Goal: Task Accomplishment & Management: Manage account settings

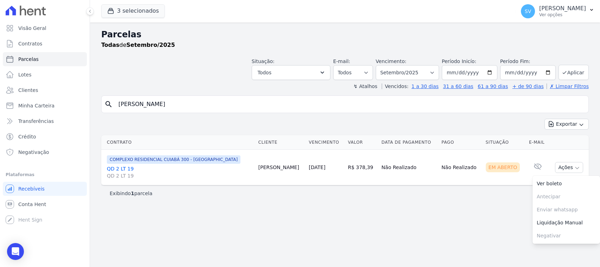
select select
click at [535, 5] on div "SV [PERSON_NAME] Ver opções" at bounding box center [553, 11] width 65 height 14
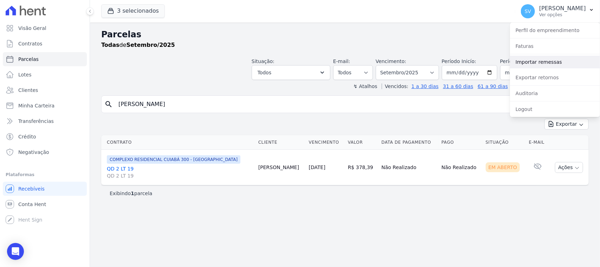
click at [537, 66] on link "Importar remessas" at bounding box center [555, 62] width 90 height 13
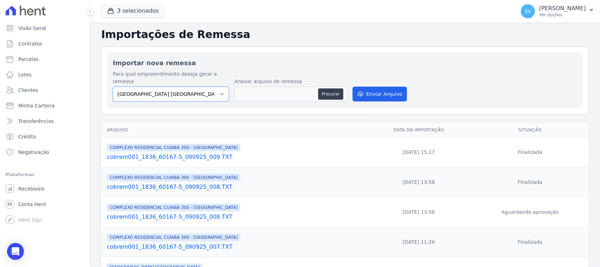
drag, startPoint x: 209, startPoint y: 87, endPoint x: 205, endPoint y: 92, distance: 6.3
click at [209, 88] on select "[GEOGRAPHIC_DATA] COMPLEXO RESIDENCIAL [GEOGRAPHIC_DATA] 300 - [GEOGRAPHIC_DATA…" at bounding box center [171, 93] width 116 height 15
select select "a999329b-d322-46c5-b2df-9163b092fb9b"
click at [113, 86] on select "[GEOGRAPHIC_DATA] COMPLEXO RESIDENCIAL [GEOGRAPHIC_DATA] 300 - [GEOGRAPHIC_DATA…" at bounding box center [171, 93] width 116 height 15
click at [331, 88] on button "Procurar" at bounding box center [330, 93] width 25 height 11
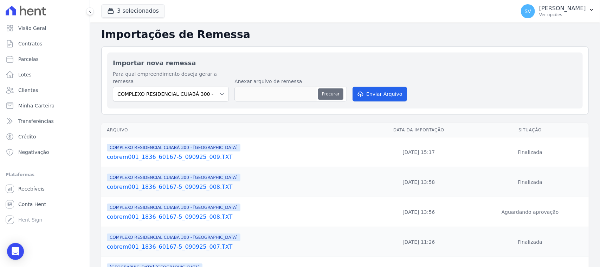
type input "cobrem001_1836_60167-5_090925_010.TXT"
click at [384, 86] on button "Enviar Arquivo" at bounding box center [380, 93] width 54 height 15
click at [336, 88] on button "Procurar" at bounding box center [330, 93] width 25 height 11
click at [185, 92] on select "BAHAMAS EAST VILLAGE COMPLEXO RESIDENCIAL CUIABÁ 300 - JOÃO DE BARRO IBIZA RESI…" at bounding box center [171, 93] width 116 height 15
select select "a999329b-d322-46c5-b2df-9163b092fb9b"
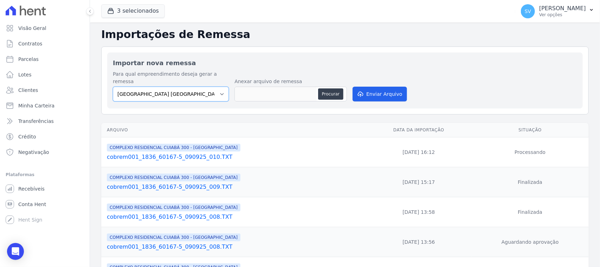
click at [113, 86] on select "[GEOGRAPHIC_DATA] COMPLEXO RESIDENCIAL [GEOGRAPHIC_DATA] 300 - [PERSON_NAME][GE…" at bounding box center [171, 93] width 116 height 15
click at [335, 90] on button "Procurar" at bounding box center [330, 93] width 25 height 11
type input "cobrem001_1836_60167-5_090925_010.TXT"
click at [375, 86] on button "Enviar Arquivo" at bounding box center [380, 93] width 54 height 15
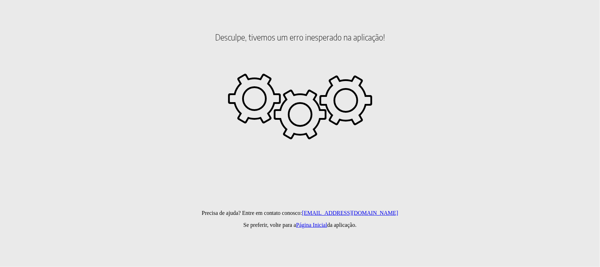
drag, startPoint x: 495, startPoint y: 156, endPoint x: 371, endPoint y: 44, distance: 166.8
click at [492, 80] on html "Desculpe, tivemos um erro inesperado na aplicação! Precisa de ajuda? Entre em c…" at bounding box center [300, 40] width 600 height 80
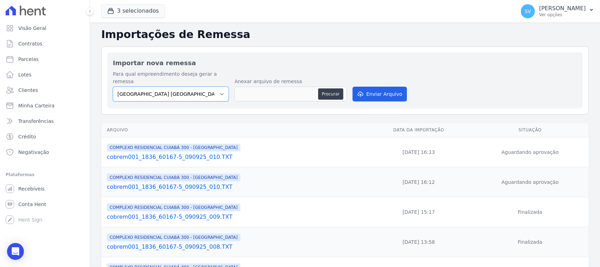
click at [210, 89] on select "[GEOGRAPHIC_DATA] COMPLEXO RESIDENCIAL [GEOGRAPHIC_DATA] 300 - [GEOGRAPHIC_DATA…" at bounding box center [171, 93] width 116 height 15
select select "a999329b-d322-46c5-b2df-9163b092fb9b"
click at [113, 86] on select "[GEOGRAPHIC_DATA] COMPLEXO RESIDENCIAL [GEOGRAPHIC_DATA] 300 - [GEOGRAPHIC_DATA…" at bounding box center [171, 93] width 116 height 15
click at [338, 88] on button "Procurar" at bounding box center [330, 93] width 25 height 11
type input "cobrem001_1836_60167-5_090925_010.TXT"
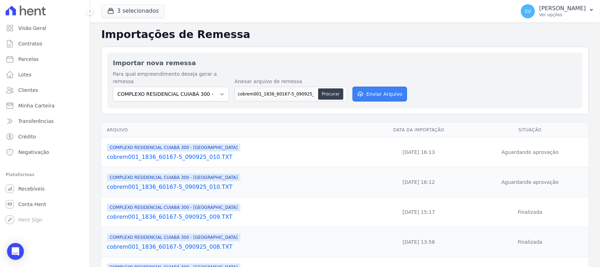
click at [375, 86] on button "Enviar Arquivo" at bounding box center [380, 93] width 54 height 15
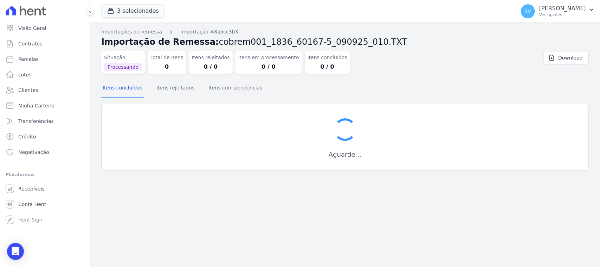
click at [384, 90] on div "Itens concluídos Itens rejeitados Itens com pendências" at bounding box center [345, 87] width 488 height 17
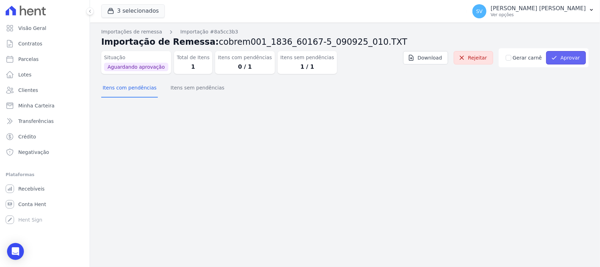
click at [560, 53] on button "Aprovar" at bounding box center [566, 57] width 40 height 13
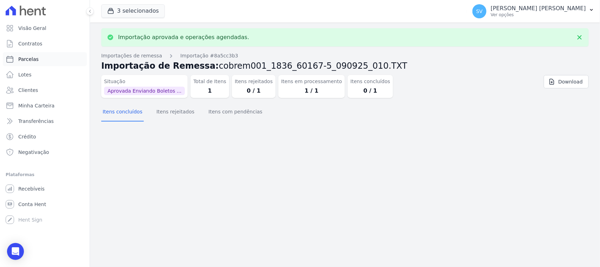
click at [51, 64] on link "Parcelas" at bounding box center [45, 59] width 84 height 14
select select
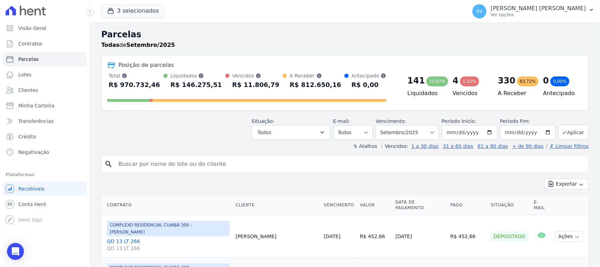
click at [221, 164] on input "search" at bounding box center [350, 164] width 472 height 14
paste input "Nielson Terêncio firmes"
type input "Nielson Terêncio firmes"
select select
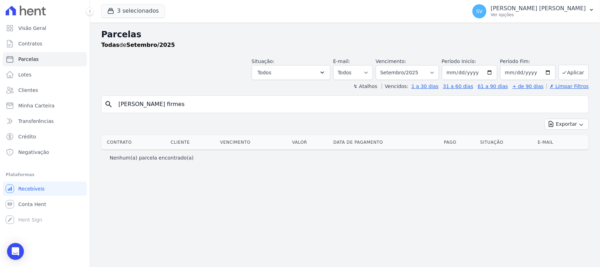
click at [147, 105] on input "Nielson Terêncio firmes" at bounding box center [350, 104] width 472 height 14
drag, startPoint x: 150, startPoint y: 104, endPoint x: 150, endPoint y: 109, distance: 5.3
click at [150, 104] on input "Nielson Terêncio firmes" at bounding box center [350, 104] width 472 height 14
type input "Nielson Terencio firmes"
select select
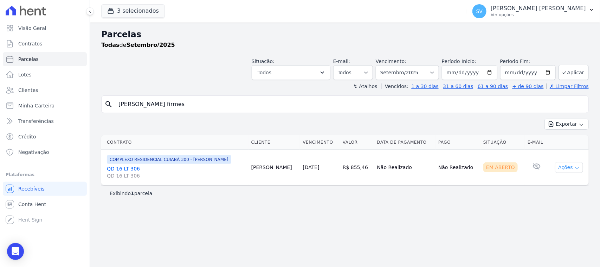
click at [561, 168] on button "Ações" at bounding box center [569, 167] width 28 height 11
click at [557, 186] on link "Ver boleto" at bounding box center [567, 183] width 68 height 13
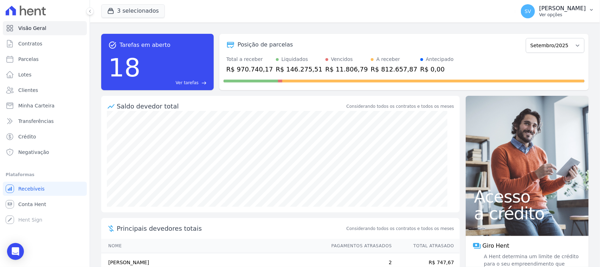
click at [539, 11] on p "[PERSON_NAME]" at bounding box center [562, 8] width 47 height 7
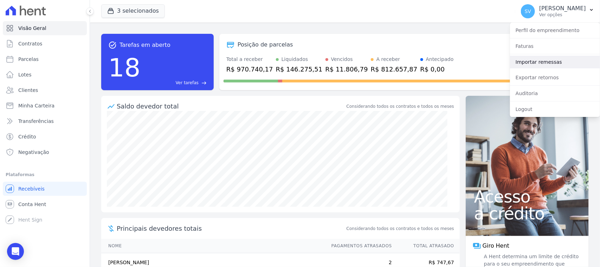
click at [537, 63] on link "Importar remessas" at bounding box center [555, 62] width 90 height 13
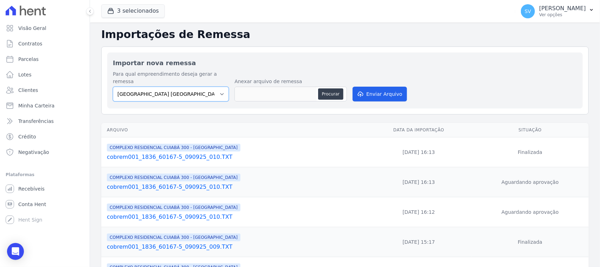
click at [194, 92] on select "[GEOGRAPHIC_DATA] COMPLEXO RESIDENCIAL [GEOGRAPHIC_DATA] 300 - [GEOGRAPHIC_DATA…" at bounding box center [171, 93] width 116 height 15
select select "a999329b-d322-46c5-b2df-9163b092fb9b"
click at [113, 86] on select "[GEOGRAPHIC_DATA] COMPLEXO RESIDENCIAL [GEOGRAPHIC_DATA] 300 - [GEOGRAPHIC_DATA…" at bounding box center [171, 93] width 116 height 15
click at [327, 91] on button "Procurar" at bounding box center [330, 93] width 25 height 11
type input "cobrem001_1836_60167-5_090925_011.TXT"
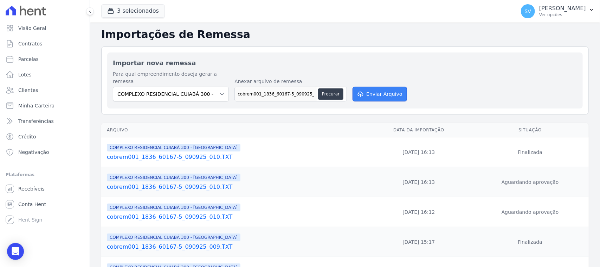
click at [373, 86] on button "Enviar Arquivo" at bounding box center [380, 93] width 54 height 15
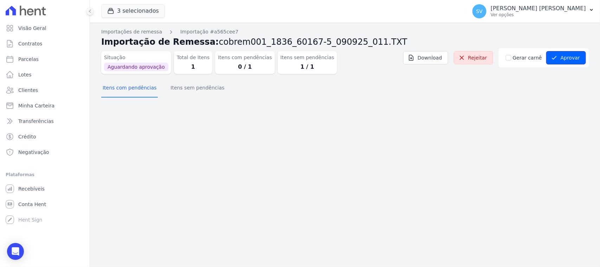
drag, startPoint x: 582, startPoint y: 60, endPoint x: 593, endPoint y: 59, distance: 10.6
click at [582, 60] on button "Aprovar" at bounding box center [566, 57] width 40 height 13
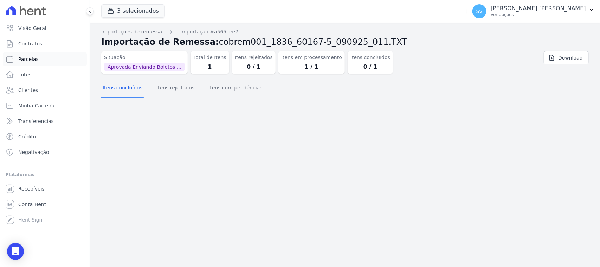
click at [40, 60] on link "Parcelas" at bounding box center [45, 59] width 84 height 14
select select
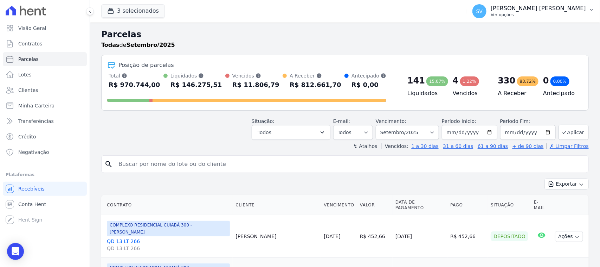
click at [523, 9] on p "[PERSON_NAME] [PERSON_NAME]" at bounding box center [538, 8] width 95 height 7
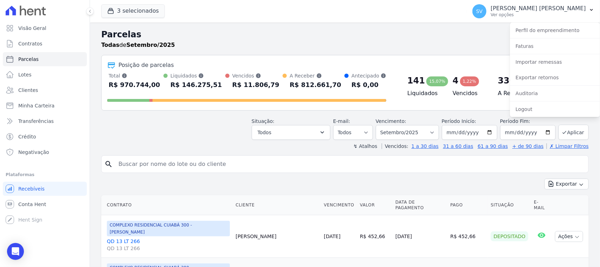
drag, startPoint x: 259, startPoint y: 155, endPoint x: 256, endPoint y: 159, distance: 4.7
click at [259, 155] on div "search" at bounding box center [345, 164] width 488 height 18
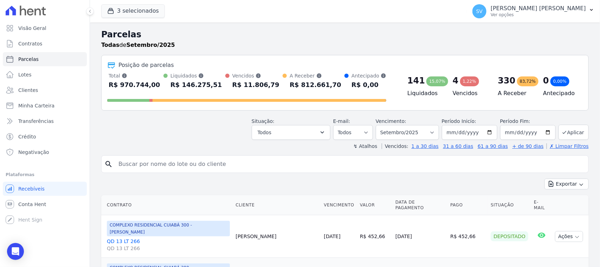
click at [254, 160] on input "search" at bounding box center [350, 164] width 472 height 14
type input "diego matheus"
select select
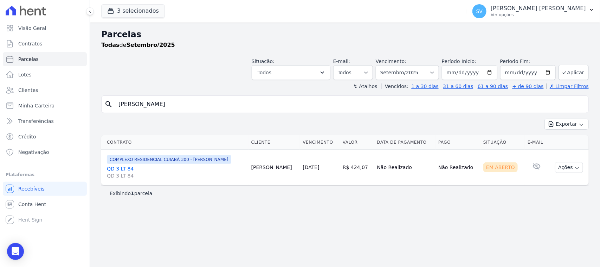
click at [236, 99] on input "diego matheus" at bounding box center [350, 104] width 472 height 14
type input "DIEGO MATHEUS DE LIMA AMORIM"
select select
click at [565, 167] on button "Ações" at bounding box center [569, 167] width 28 height 11
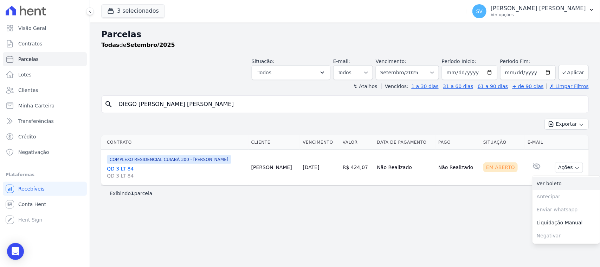
click at [552, 182] on link "Ver boleto" at bounding box center [567, 183] width 68 height 13
click at [227, 111] on div "search DIEGO MATHEUS DE LIMA AMORIM" at bounding box center [345, 104] width 488 height 18
drag, startPoint x: 221, startPoint y: 101, endPoint x: 114, endPoint y: 96, distance: 106.7
click at [114, 96] on div "search DIEGO MATHEUS DE LIMA AMORIM" at bounding box center [345, 104] width 488 height 18
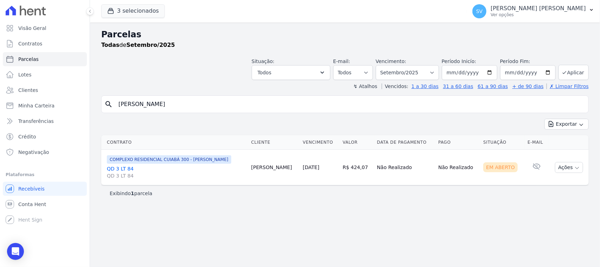
type input "MARLON OLIVEIRA BARBOZA AVALO"
select select
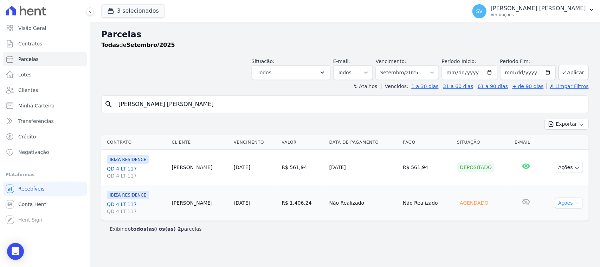
click at [562, 200] on button "Ações" at bounding box center [569, 202] width 28 height 11
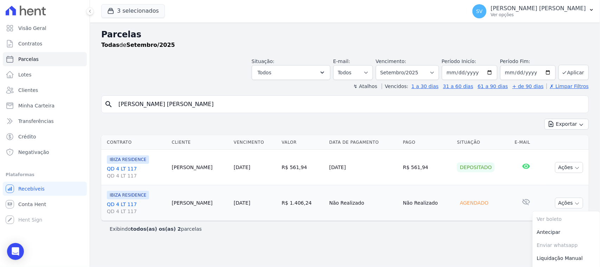
click at [251, 108] on input "MARLON OLIVEIRA BARBOZA AVALO" at bounding box center [350, 104] width 472 height 14
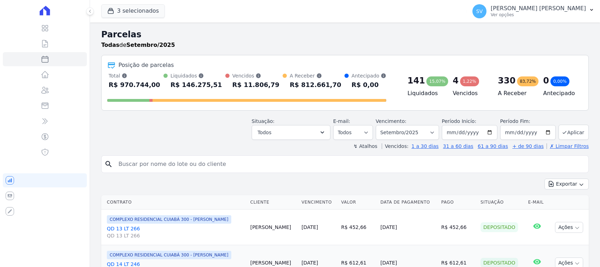
select select
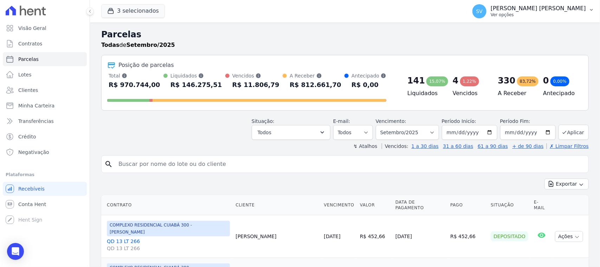
click at [508, 18] on div "SV SHIRLEY VANESSA SOUSA ALVES Ver opções" at bounding box center [530, 11] width 114 height 14
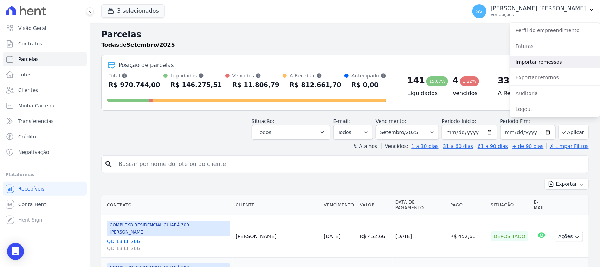
click at [537, 64] on link "Importar remessas" at bounding box center [555, 62] width 90 height 13
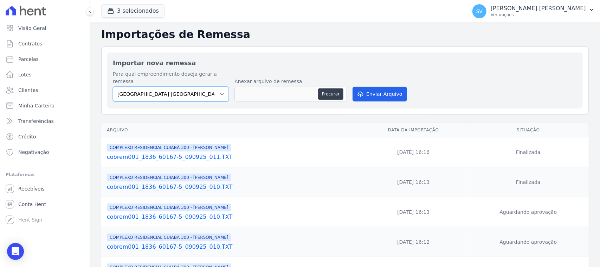
click at [194, 86] on select "[GEOGRAPHIC_DATA] COMPLEXO RESIDENCIAL [GEOGRAPHIC_DATA] 300 - [PERSON_NAME][GE…" at bounding box center [171, 93] width 116 height 15
select select "73a372cd-5640-41c8-aaea-11bd74619c10"
click at [113, 86] on select "[GEOGRAPHIC_DATA] COMPLEXO RESIDENCIAL [GEOGRAPHIC_DATA] 300 - [PERSON_NAME][GE…" at bounding box center [171, 93] width 116 height 15
click at [329, 91] on button "Procurar" at bounding box center [330, 93] width 25 height 11
type input "cobrem001_1836_60167-5_090925_012.TXT"
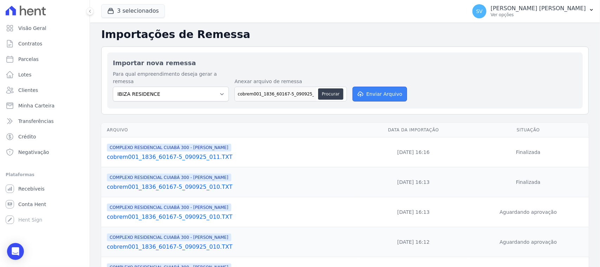
click at [365, 86] on button "Enviar Arquivo" at bounding box center [380, 93] width 54 height 15
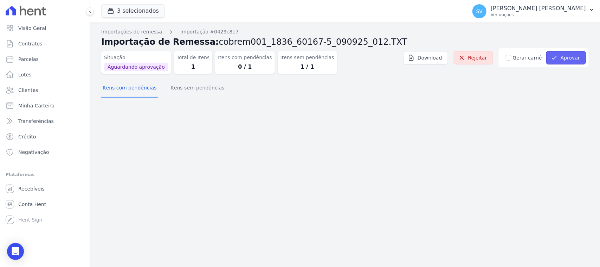
click at [570, 62] on button "Aprovar" at bounding box center [566, 57] width 40 height 13
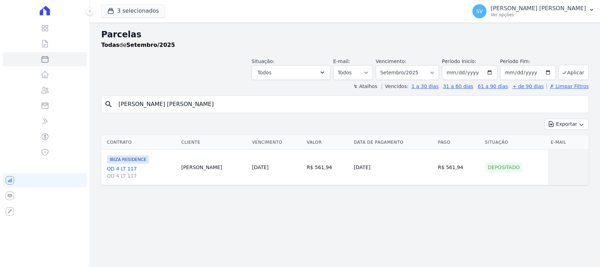
select select
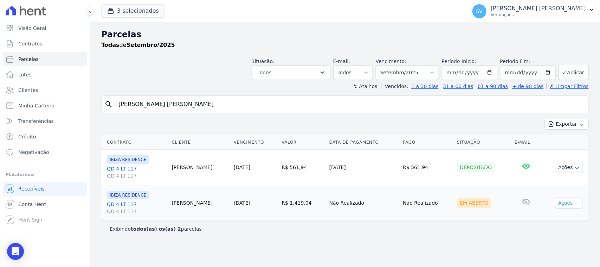
click at [563, 203] on button "Ações" at bounding box center [569, 202] width 28 height 11
click at [541, 221] on link "Ver boleto" at bounding box center [567, 218] width 68 height 13
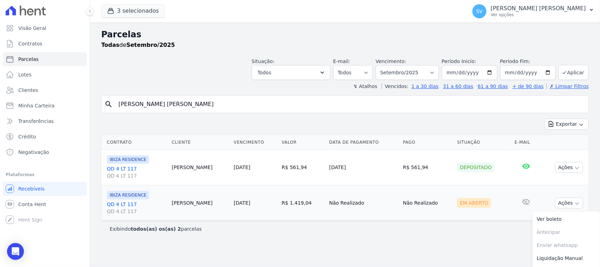
click at [177, 75] on div "Situação: Agendado Em Aberto Pago Processando Cancelado Vencido Transferindo De…" at bounding box center [345, 67] width 488 height 25
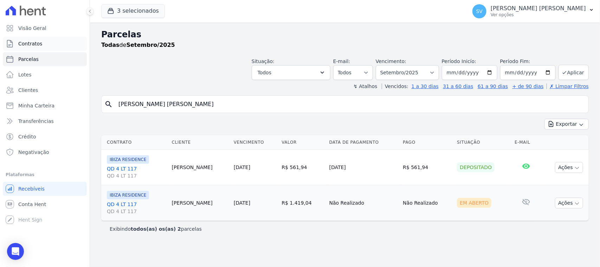
click at [53, 45] on link "Contratos" at bounding box center [45, 44] width 84 height 14
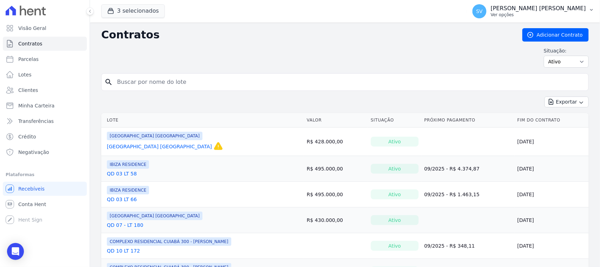
click at [525, 13] on p "Ver opções" at bounding box center [538, 15] width 95 height 6
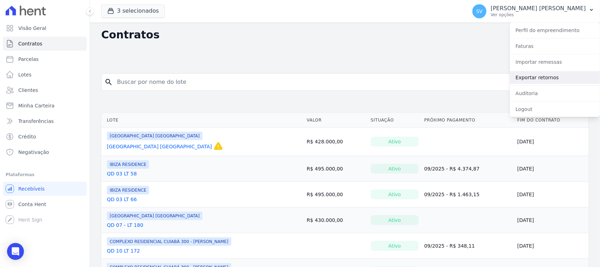
click at [541, 81] on link "Exportar retornos" at bounding box center [555, 77] width 90 height 13
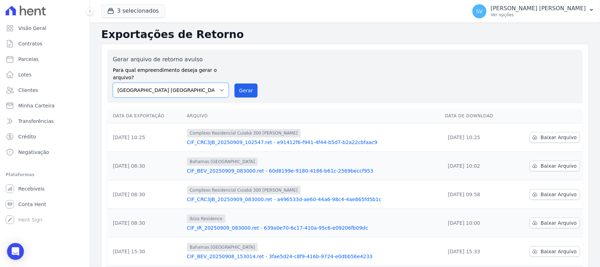
drag, startPoint x: 205, startPoint y: 78, endPoint x: 205, endPoint y: 84, distance: 6.7
click at [205, 83] on select "[GEOGRAPHIC_DATA] COMPLEXO RESIDENCIAL [GEOGRAPHIC_DATA] 300 - [PERSON_NAME][GE…" at bounding box center [171, 90] width 116 height 15
select select "a999329b-d322-46c5-b2df-9163b092fb9b"
click at [113, 83] on select "[GEOGRAPHIC_DATA] COMPLEXO RESIDENCIAL [GEOGRAPHIC_DATA] 300 - [PERSON_NAME][GE…" at bounding box center [171, 90] width 116 height 15
drag, startPoint x: 250, startPoint y: 83, endPoint x: 336, endPoint y: 62, distance: 88.8
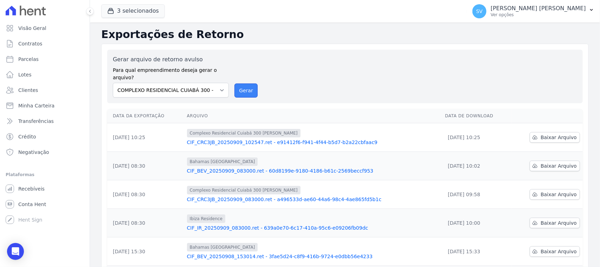
click at [250, 84] on button "Gerar" at bounding box center [246, 90] width 23 height 14
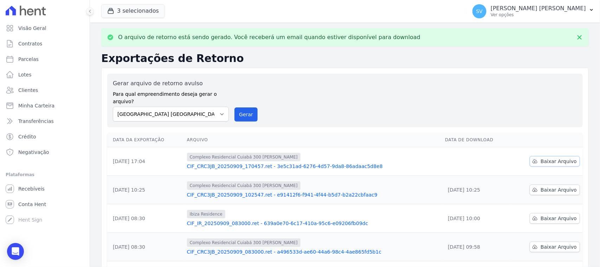
click at [548, 158] on span "Baixar Arquivo" at bounding box center [559, 161] width 36 height 7
click at [331, 121] on div "Gerar arquivo de retorno avulso Para qual empreendimento deseja gerar o arquivo…" at bounding box center [345, 265] width 488 height 395
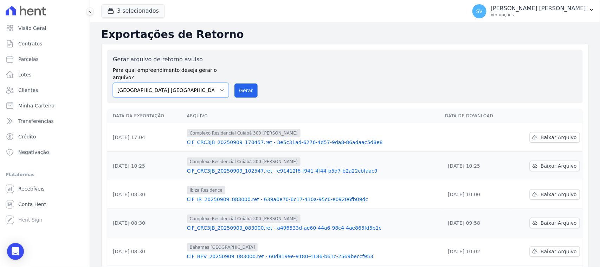
click at [209, 83] on select "[GEOGRAPHIC_DATA] COMPLEXO RESIDENCIAL [GEOGRAPHIC_DATA] 300 - [PERSON_NAME][GE…" at bounding box center [171, 90] width 116 height 15
select select "73a372cd-5640-41c8-aaea-11bd74619c10"
click at [113, 83] on select "[GEOGRAPHIC_DATA] COMPLEXO RESIDENCIAL [GEOGRAPHIC_DATA] 300 - [PERSON_NAME][GE…" at bounding box center [171, 90] width 116 height 15
drag, startPoint x: 246, startPoint y: 84, endPoint x: 338, endPoint y: 62, distance: 94.1
click at [246, 84] on button "Gerar" at bounding box center [246, 90] width 23 height 14
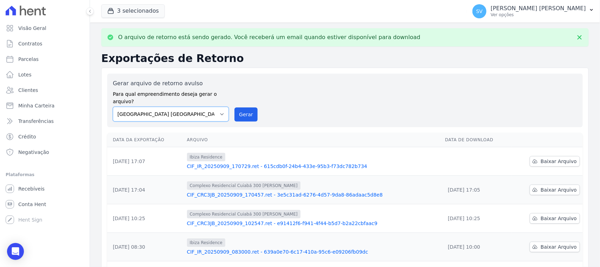
click at [210, 113] on select "[GEOGRAPHIC_DATA] COMPLEXO RESIDENCIAL [GEOGRAPHIC_DATA] 300 - [PERSON_NAME][GE…" at bounding box center [171, 114] width 116 height 15
select select "a999329b-d322-46c5-b2df-9163b092fb9b"
click at [113, 107] on select "[GEOGRAPHIC_DATA] COMPLEXO RESIDENCIAL [GEOGRAPHIC_DATA] 300 - [PERSON_NAME][GE…" at bounding box center [171, 114] width 116 height 15
click at [248, 107] on button "Gerar" at bounding box center [246, 114] width 23 height 14
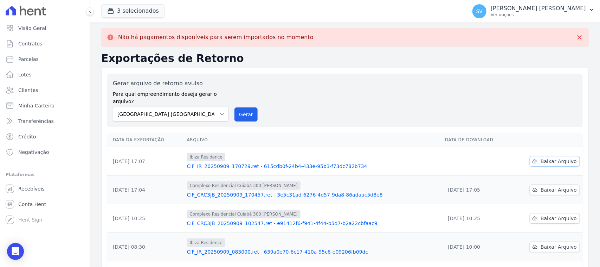
click at [554, 158] on span "Baixar Arquivo" at bounding box center [559, 161] width 36 height 7
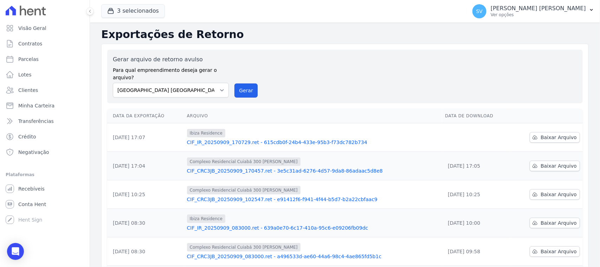
click at [246, 84] on button "Gerar" at bounding box center [246, 90] width 23 height 14
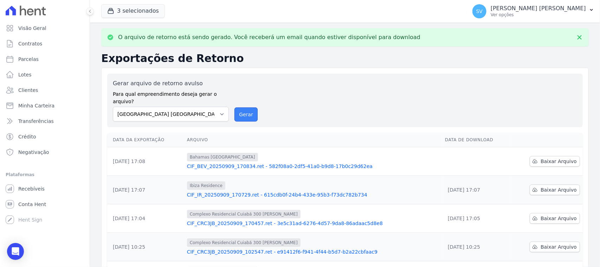
drag, startPoint x: 245, startPoint y: 111, endPoint x: 360, endPoint y: 66, distance: 123.1
click at [245, 111] on button "Gerar" at bounding box center [246, 114] width 23 height 14
click at [542, 158] on span "Baixar Arquivo" at bounding box center [559, 161] width 36 height 7
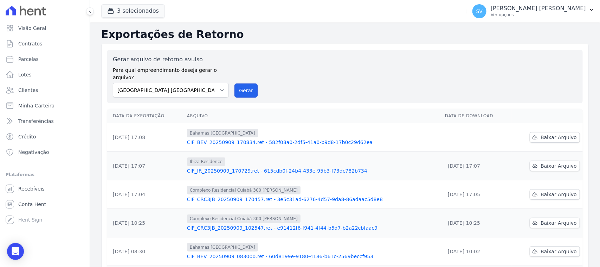
drag, startPoint x: 236, startPoint y: 80, endPoint x: 333, endPoint y: 69, distance: 98.3
click at [236, 83] on button "Gerar" at bounding box center [246, 90] width 23 height 14
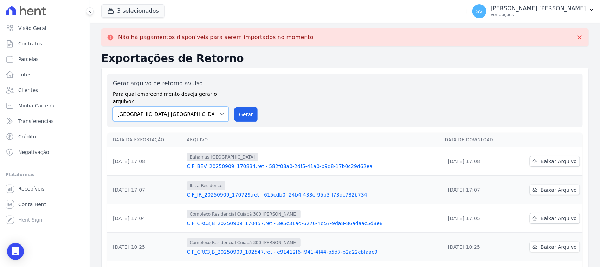
drag, startPoint x: 198, startPoint y: 106, endPoint x: 198, endPoint y: 114, distance: 7.7
click at [198, 107] on select "[GEOGRAPHIC_DATA] COMPLEXO RESIDENCIAL [GEOGRAPHIC_DATA] 300 - [PERSON_NAME][GE…" at bounding box center [171, 114] width 116 height 15
select select "a999329b-d322-46c5-b2df-9163b092fb9b"
click at [113, 107] on select "[GEOGRAPHIC_DATA] COMPLEXO RESIDENCIAL [GEOGRAPHIC_DATA] 300 - [PERSON_NAME][GE…" at bounding box center [171, 114] width 116 height 15
click at [250, 108] on button "Gerar" at bounding box center [246, 114] width 23 height 14
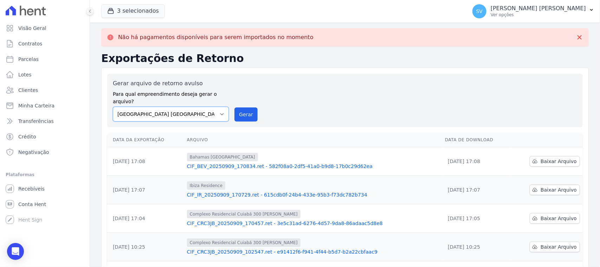
click at [213, 108] on select "BAHAMAS EAST VILLAGE COMPLEXO RESIDENCIAL CUIABÁ 300 - JOÃO DE BARRO IBIZA RESI…" at bounding box center [171, 114] width 116 height 15
select select "73a372cd-5640-41c8-aaea-11bd74619c10"
click at [113, 107] on select "BAHAMAS EAST VILLAGE COMPLEXO RESIDENCIAL CUIABÁ 300 - JOÃO DE BARRO IBIZA RESI…" at bounding box center [171, 114] width 116 height 15
drag, startPoint x: 249, startPoint y: 102, endPoint x: 332, endPoint y: 71, distance: 89.0
click at [249, 107] on button "Gerar" at bounding box center [246, 114] width 23 height 14
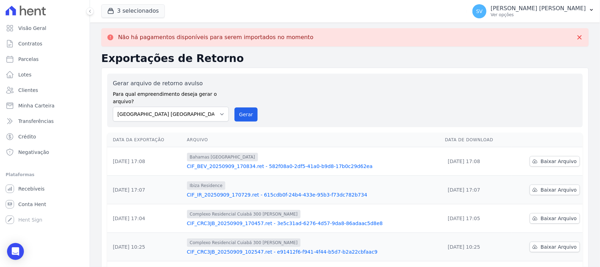
click at [332, 85] on div "Gerar arquivo de retorno avulso Para qual empreendimento deseja gerar o arquivo…" at bounding box center [345, 100] width 464 height 42
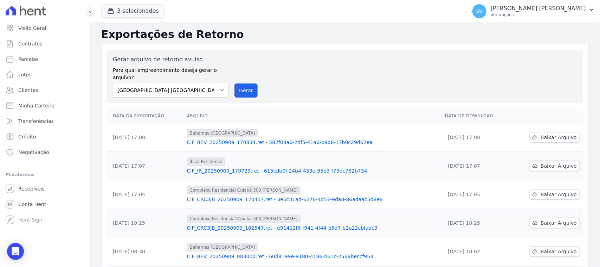
drag, startPoint x: 305, startPoint y: 64, endPoint x: 278, endPoint y: 55, distance: 28.1
click at [304, 64] on div "Gerar arquivo de retorno avulso Para qual empreendimento deseja gerar o arquivo…" at bounding box center [345, 76] width 464 height 42
drag, startPoint x: 216, startPoint y: 79, endPoint x: 220, endPoint y: 89, distance: 10.7
click at [216, 83] on select "[GEOGRAPHIC_DATA] COMPLEXO RESIDENCIAL [GEOGRAPHIC_DATA] 300 - [PERSON_NAME][GE…" at bounding box center [171, 90] width 116 height 15
drag, startPoint x: 244, startPoint y: 90, endPoint x: 243, endPoint y: 94, distance: 3.7
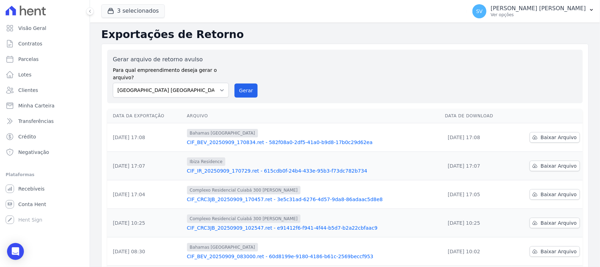
click at [243, 93] on div "Gerar arquivo de retorno avulso Para qual empreendimento deseja gerar o arquivo…" at bounding box center [345, 76] width 476 height 53
drag, startPoint x: 244, startPoint y: 80, endPoint x: 331, endPoint y: 66, distance: 88.0
click at [244, 83] on button "Gerar" at bounding box center [246, 90] width 23 height 14
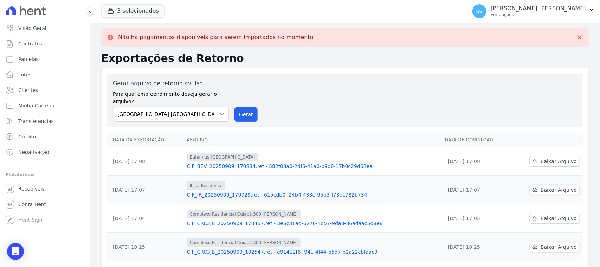
drag, startPoint x: 294, startPoint y: 92, endPoint x: 161, endPoint y: 77, distance: 134.5
click at [292, 94] on div "Gerar arquivo de retorno avulso Para qual empreendimento deseja gerar o arquivo…" at bounding box center [345, 100] width 464 height 42
click at [38, 32] on link "Visão Geral" at bounding box center [45, 28] width 84 height 14
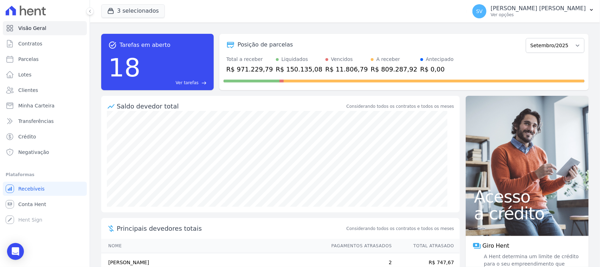
click at [277, 51] on div "Posição de parcelas Outubro/2022 Novembro/2022 Dezembro/2022 Janeiro/2023 Fever…" at bounding box center [404, 45] width 361 height 16
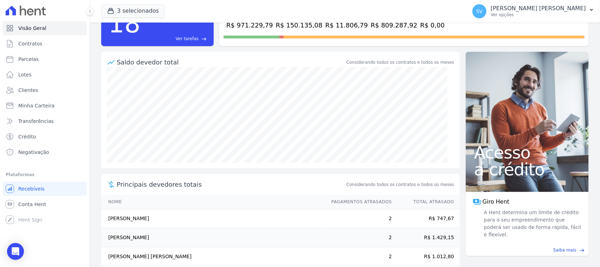
scroll to position [92, 0]
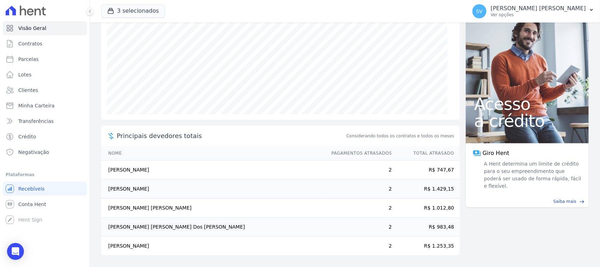
drag, startPoint x: 150, startPoint y: 169, endPoint x: 107, endPoint y: 170, distance: 43.3
click at [107, 170] on td "Jessica Ferreira De Morais" at bounding box center [213, 169] width 224 height 19
copy td "Jessica Ferreira De Morais"
drag, startPoint x: 173, startPoint y: 187, endPoint x: 110, endPoint y: 182, distance: 63.9
click at [105, 179] on td "Karina Lacerda De Oliveira" at bounding box center [213, 188] width 224 height 19
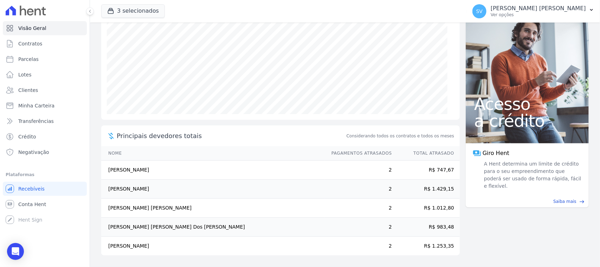
copy td "Karina Lacerda De Oliveira"
drag, startPoint x: 175, startPoint y: 227, endPoint x: 108, endPoint y: 232, distance: 66.7
click at [108, 231] on td "Anderson Soares Dos Santos" at bounding box center [213, 226] width 224 height 19
drag, startPoint x: 151, startPoint y: 207, endPoint x: 123, endPoint y: 214, distance: 28.7
click at [105, 199] on td "Elaine Da Silva Cruz" at bounding box center [213, 207] width 224 height 19
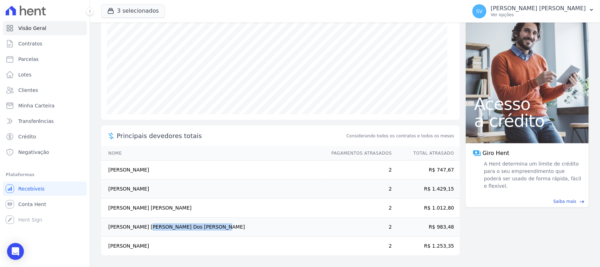
copy td "Elaine Da Silva Cruz"
click at [518, 9] on p "[PERSON_NAME] [PERSON_NAME]" at bounding box center [538, 8] width 95 height 7
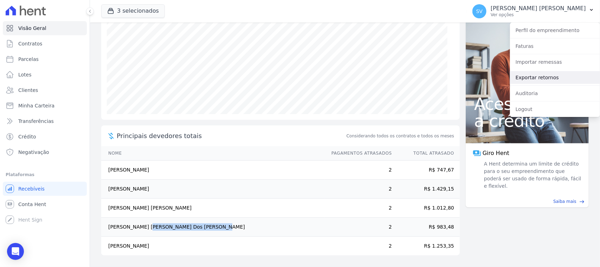
click at [548, 76] on link "Exportar retornos" at bounding box center [555, 77] width 90 height 13
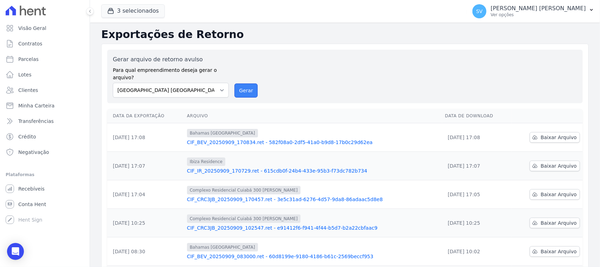
drag, startPoint x: 248, startPoint y: 86, endPoint x: 336, endPoint y: 69, distance: 89.5
click at [248, 86] on button "Gerar" at bounding box center [246, 90] width 23 height 14
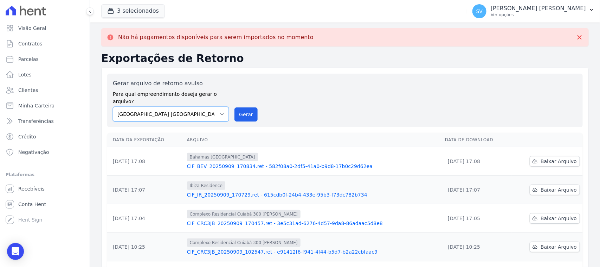
click at [216, 107] on select "[GEOGRAPHIC_DATA] COMPLEXO RESIDENCIAL [GEOGRAPHIC_DATA] 300 - [PERSON_NAME][GE…" at bounding box center [171, 114] width 116 height 15
select select "a999329b-d322-46c5-b2df-9163b092fb9b"
click at [113, 107] on select "[GEOGRAPHIC_DATA] COMPLEXO RESIDENCIAL [GEOGRAPHIC_DATA] 300 - [PERSON_NAME][GE…" at bounding box center [171, 114] width 116 height 15
drag, startPoint x: 246, startPoint y: 111, endPoint x: 336, endPoint y: 67, distance: 100.8
click at [245, 111] on button "Gerar" at bounding box center [246, 114] width 23 height 14
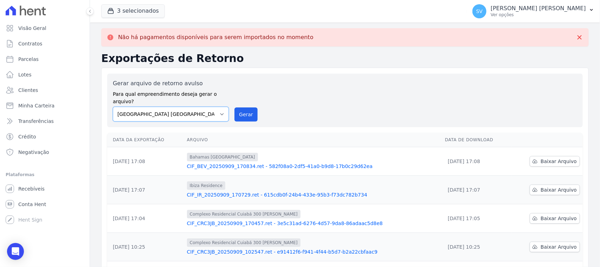
click at [189, 108] on select "[GEOGRAPHIC_DATA] COMPLEXO RESIDENCIAL [GEOGRAPHIC_DATA] 300 - [PERSON_NAME][GE…" at bounding box center [171, 114] width 116 height 15
select select "73a372cd-5640-41c8-aaea-11bd74619c10"
click at [113, 107] on select "[GEOGRAPHIC_DATA] COMPLEXO RESIDENCIAL [GEOGRAPHIC_DATA] 300 - [PERSON_NAME][GE…" at bounding box center [171, 114] width 116 height 15
drag, startPoint x: 237, startPoint y: 110, endPoint x: 316, endPoint y: 67, distance: 90.2
click at [237, 110] on button "Gerar" at bounding box center [246, 114] width 23 height 14
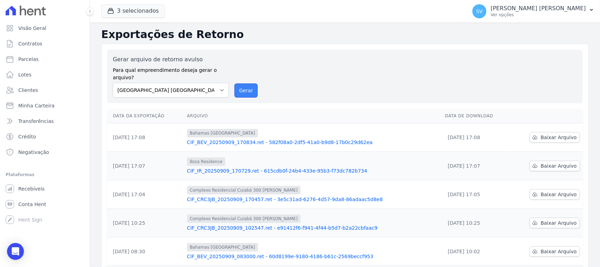
click at [245, 83] on button "Gerar" at bounding box center [246, 90] width 23 height 14
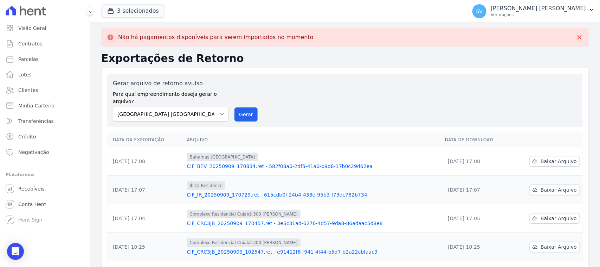
click at [190, 83] on label "Gerar arquivo de retorno avulso" at bounding box center [171, 83] width 116 height 8
click at [200, 107] on select "[GEOGRAPHIC_DATA] COMPLEXO RESIDENCIAL [GEOGRAPHIC_DATA] 300 - [PERSON_NAME][GE…" at bounding box center [171, 114] width 116 height 15
select select "a999329b-d322-46c5-b2df-9163b092fb9b"
click at [113, 107] on select "[GEOGRAPHIC_DATA] COMPLEXO RESIDENCIAL [GEOGRAPHIC_DATA] 300 - [PERSON_NAME][GE…" at bounding box center [171, 114] width 116 height 15
drag, startPoint x: 237, startPoint y: 108, endPoint x: 336, endPoint y: 69, distance: 106.9
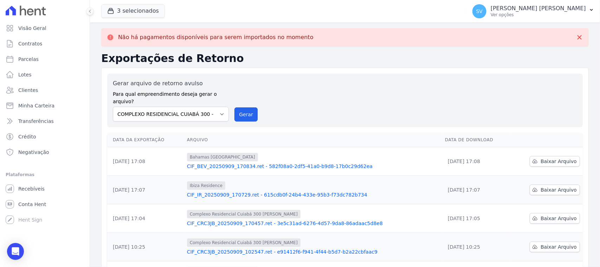
click at [237, 108] on button "Gerar" at bounding box center [246, 114] width 23 height 14
click at [199, 108] on select "[GEOGRAPHIC_DATA] COMPLEXO RESIDENCIAL [GEOGRAPHIC_DATA] 300 - [PERSON_NAME][GE…" at bounding box center [171, 114] width 116 height 15
select select "73a372cd-5640-41c8-aaea-11bd74619c10"
click at [113, 107] on select "[GEOGRAPHIC_DATA] COMPLEXO RESIDENCIAL [GEOGRAPHIC_DATA] 300 - [PERSON_NAME][GE…" at bounding box center [171, 114] width 116 height 15
click at [245, 111] on button "Gerar" at bounding box center [246, 114] width 23 height 14
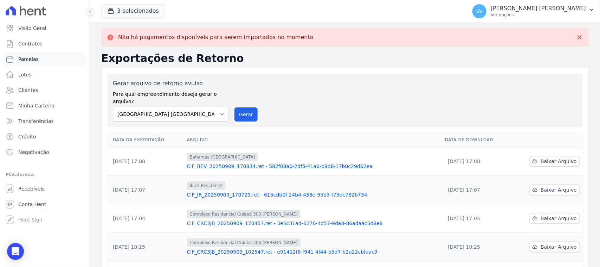
click at [56, 55] on link "Parcelas" at bounding box center [45, 59] width 84 height 14
select select
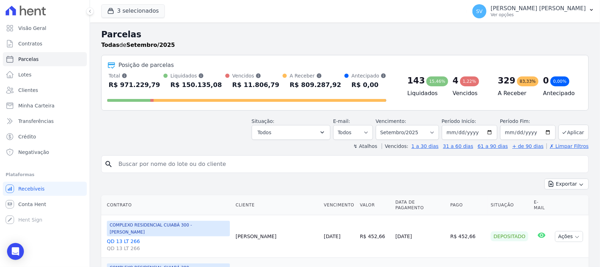
drag, startPoint x: 426, startPoint y: 34, endPoint x: 419, endPoint y: 56, distance: 22.9
click at [424, 37] on h2 "Parcelas" at bounding box center [345, 34] width 488 height 13
click at [187, 43] on div "Todas de Setembro/2025" at bounding box center [345, 45] width 488 height 8
click at [31, 57] on span "Parcelas" at bounding box center [28, 59] width 20 height 7
click at [557, 14] on p "Ver opções" at bounding box center [538, 15] width 95 height 6
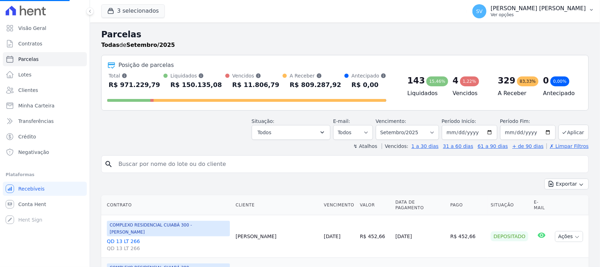
select select
click at [524, 18] on div "SV SHIRLEY VANESSA SOUSA ALVES Ver opções" at bounding box center [530, 11] width 114 height 14
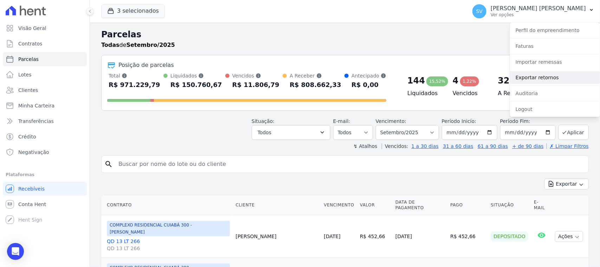
click at [520, 83] on link "Exportar retornos" at bounding box center [555, 77] width 90 height 13
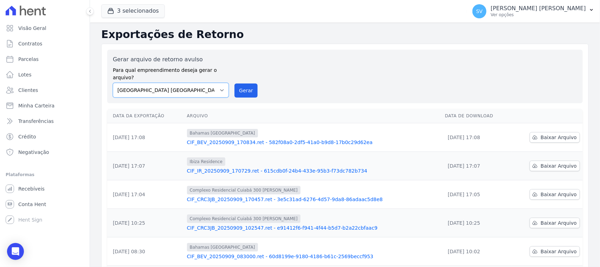
click at [190, 84] on select "[GEOGRAPHIC_DATA] COMPLEXO RESIDENCIAL [GEOGRAPHIC_DATA] 300 - [PERSON_NAME][GE…" at bounding box center [171, 90] width 116 height 15
select select "a999329b-d322-46c5-b2df-9163b092fb9b"
click at [113, 83] on select "[GEOGRAPHIC_DATA] COMPLEXO RESIDENCIAL [GEOGRAPHIC_DATA] 300 - [PERSON_NAME][GE…" at bounding box center [171, 90] width 116 height 15
click at [238, 83] on button "Gerar" at bounding box center [246, 90] width 23 height 14
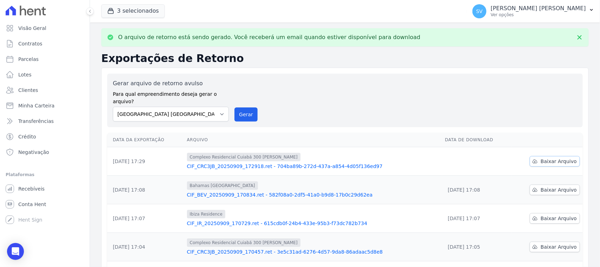
click at [537, 156] on link "Baixar Arquivo" at bounding box center [555, 161] width 50 height 11
click at [360, 76] on div "Gerar arquivo de retorno avulso Para qual empreendimento deseja gerar o arquivo…" at bounding box center [345, 99] width 476 height 53
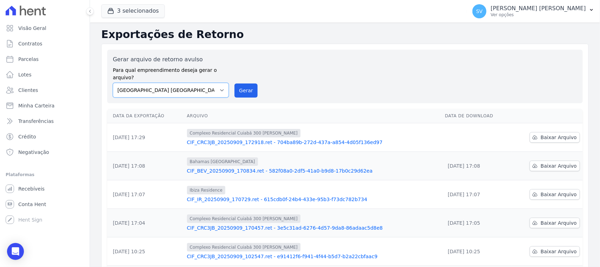
click at [203, 83] on select "[GEOGRAPHIC_DATA] COMPLEXO RESIDENCIAL [GEOGRAPHIC_DATA] 300 - [PERSON_NAME][GE…" at bounding box center [171, 90] width 116 height 15
select select "73a372cd-5640-41c8-aaea-11bd74619c10"
click at [113, 83] on select "[GEOGRAPHIC_DATA] COMPLEXO RESIDENCIAL [GEOGRAPHIC_DATA] 300 - [PERSON_NAME][GE…" at bounding box center [171, 90] width 116 height 15
click at [238, 83] on button "Gerar" at bounding box center [246, 90] width 23 height 14
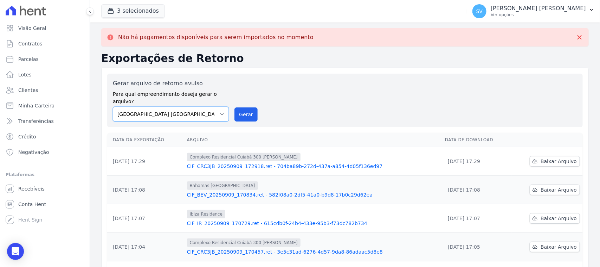
click at [198, 107] on select "[GEOGRAPHIC_DATA] COMPLEXO RESIDENCIAL [GEOGRAPHIC_DATA] 300 - [PERSON_NAME][GE…" at bounding box center [171, 114] width 116 height 15
click at [113, 107] on select "[GEOGRAPHIC_DATA] COMPLEXO RESIDENCIAL [GEOGRAPHIC_DATA] 300 - [PERSON_NAME][GE…" at bounding box center [171, 114] width 116 height 15
drag, startPoint x: 251, startPoint y: 108, endPoint x: 329, endPoint y: 65, distance: 89.2
click at [251, 107] on button "Gerar" at bounding box center [246, 114] width 23 height 14
click at [195, 107] on select "[GEOGRAPHIC_DATA] COMPLEXO RESIDENCIAL [GEOGRAPHIC_DATA] 300 - [PERSON_NAME][GE…" at bounding box center [171, 114] width 116 height 15
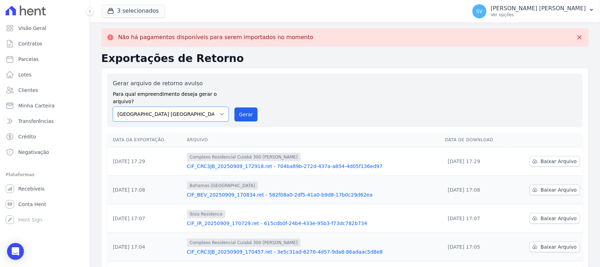
select select "a999329b-d322-46c5-b2df-9163b092fb9b"
click at [113, 107] on select "[GEOGRAPHIC_DATA] COMPLEXO RESIDENCIAL [GEOGRAPHIC_DATA] 300 - [PERSON_NAME][GE…" at bounding box center [171, 114] width 116 height 15
drag, startPoint x: 240, startPoint y: 107, endPoint x: 334, endPoint y: 67, distance: 102.4
click at [240, 107] on button "Gerar" at bounding box center [246, 114] width 23 height 14
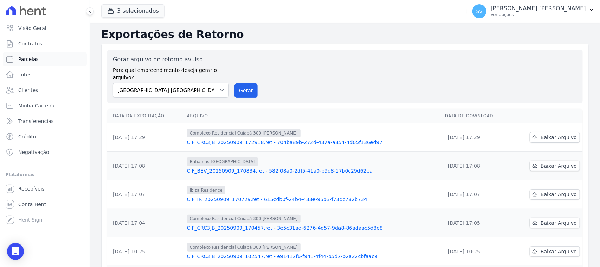
click at [43, 58] on link "Parcelas" at bounding box center [45, 59] width 84 height 14
select select
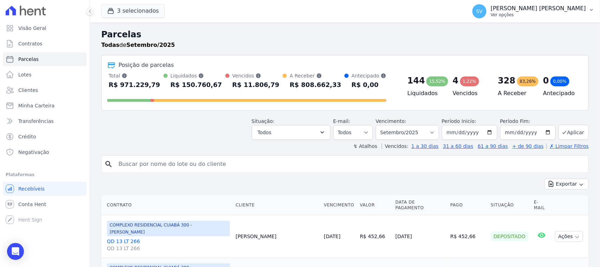
click at [514, 3] on button "SV SHIRLEY VANESSA SOUSA ALVES Ver opções" at bounding box center [533, 11] width 133 height 20
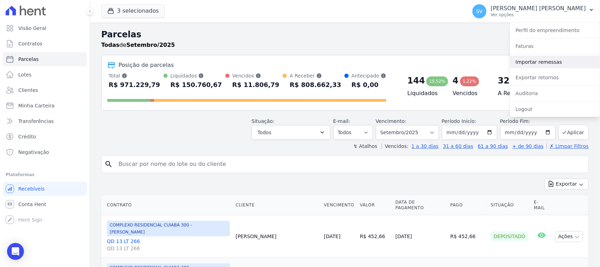
click at [540, 63] on link "Importar remessas" at bounding box center [555, 62] width 90 height 13
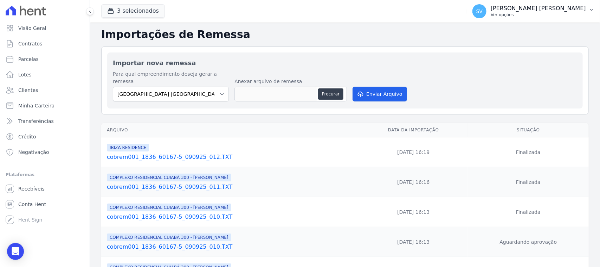
click at [523, 11] on p "[PERSON_NAME] [PERSON_NAME]" at bounding box center [538, 8] width 95 height 7
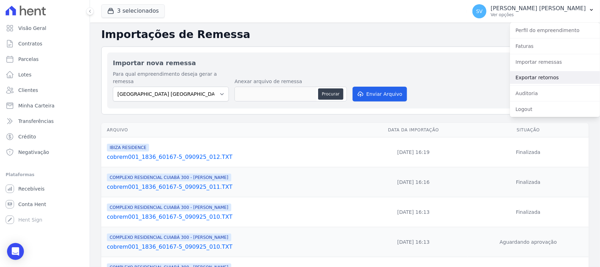
click at [537, 71] on link "Exportar retornos" at bounding box center [555, 77] width 90 height 13
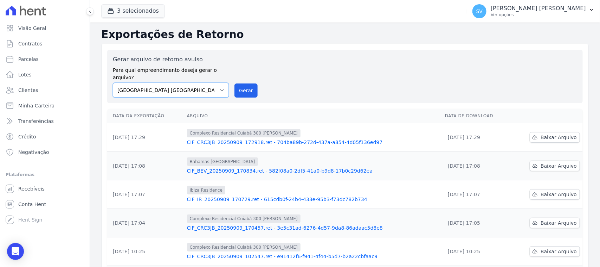
click at [192, 86] on select "[GEOGRAPHIC_DATA] COMPLEXO RESIDENCIAL [GEOGRAPHIC_DATA] 300 - [PERSON_NAME][GE…" at bounding box center [171, 90] width 116 height 15
select select "a999329b-d322-46c5-b2df-9163b092fb9b"
click at [113, 83] on select "[GEOGRAPHIC_DATA] COMPLEXO RESIDENCIAL [GEOGRAPHIC_DATA] 300 - [PERSON_NAME][GE…" at bounding box center [171, 90] width 116 height 15
click at [248, 83] on button "Gerar" at bounding box center [246, 90] width 23 height 14
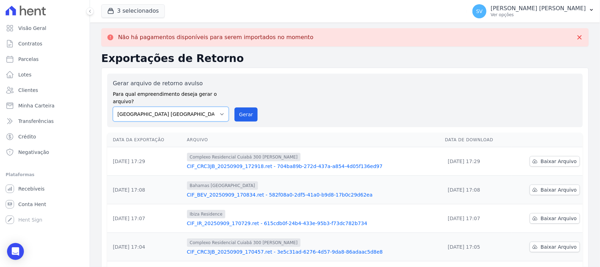
click at [197, 108] on select "[GEOGRAPHIC_DATA] COMPLEXO RESIDENCIAL [GEOGRAPHIC_DATA] 300 - [PERSON_NAME][GE…" at bounding box center [171, 114] width 116 height 15
select select "73a372cd-5640-41c8-aaea-11bd74619c10"
click at [113, 107] on select "[GEOGRAPHIC_DATA] COMPLEXO RESIDENCIAL [GEOGRAPHIC_DATA] 300 - [PERSON_NAME][GE…" at bounding box center [171, 114] width 116 height 15
drag, startPoint x: 233, startPoint y: 104, endPoint x: 321, endPoint y: 59, distance: 98.8
click at [235, 107] on button "Gerar" at bounding box center [246, 114] width 23 height 14
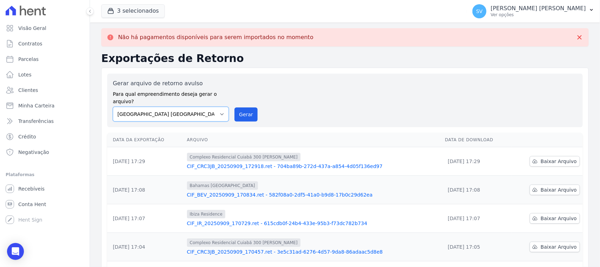
click at [199, 107] on select "[GEOGRAPHIC_DATA] COMPLEXO RESIDENCIAL [GEOGRAPHIC_DATA] 300 - [PERSON_NAME][GE…" at bounding box center [171, 114] width 116 height 15
select select "a999329b-d322-46c5-b2df-9163b092fb9b"
click at [113, 107] on select "[GEOGRAPHIC_DATA] COMPLEXO RESIDENCIAL [GEOGRAPHIC_DATA] 300 - [PERSON_NAME][GE…" at bounding box center [171, 114] width 116 height 15
click at [238, 111] on button "Gerar" at bounding box center [246, 114] width 23 height 14
drag, startPoint x: 248, startPoint y: 103, endPoint x: 325, endPoint y: 63, distance: 86.5
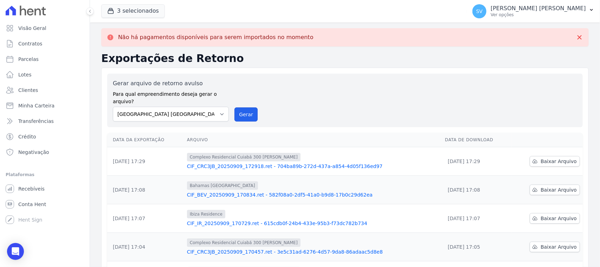
click at [248, 107] on button "Gerar" at bounding box center [246, 114] width 23 height 14
click at [48, 63] on link "Parcelas" at bounding box center [45, 59] width 84 height 14
select select
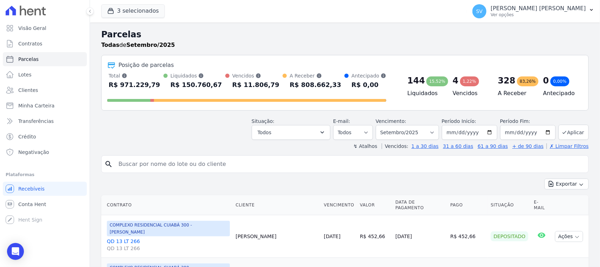
click at [215, 127] on div "Situação: Agendado Em Aberto Pago Processando Cancelado Vencido Transferindo De…" at bounding box center [345, 127] width 488 height 25
click at [35, 59] on span "Parcelas" at bounding box center [28, 59] width 20 height 7
select select
click at [501, 18] on div "SV SHIRLEY VANESSA SOUSA ALVES Ver opções" at bounding box center [530, 11] width 114 height 14
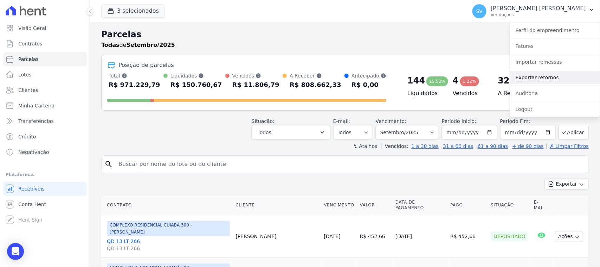
click at [534, 74] on link "Exportar retornos" at bounding box center [555, 77] width 90 height 13
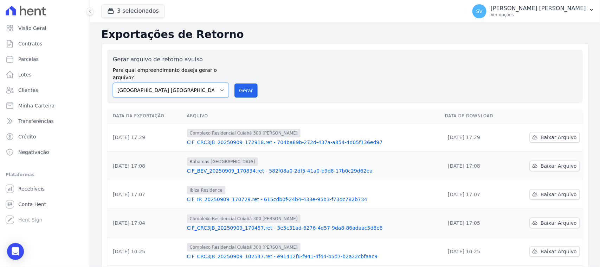
click at [171, 86] on select "[GEOGRAPHIC_DATA] COMPLEXO RESIDENCIAL [GEOGRAPHIC_DATA] 300 - [PERSON_NAME][GE…" at bounding box center [171, 90] width 116 height 15
select select "a999329b-d322-46c5-b2df-9163b092fb9b"
click at [113, 83] on select "[GEOGRAPHIC_DATA] COMPLEXO RESIDENCIAL [GEOGRAPHIC_DATA] 300 - [PERSON_NAME][GE…" at bounding box center [171, 90] width 116 height 15
click at [254, 83] on button "Gerar" at bounding box center [246, 90] width 23 height 14
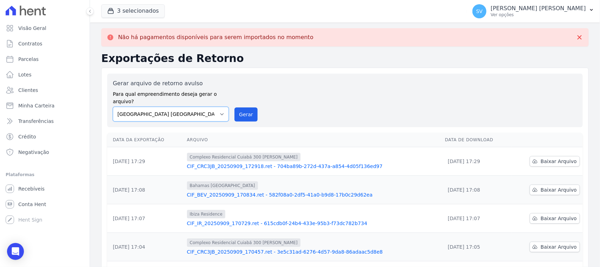
drag, startPoint x: 172, startPoint y: 104, endPoint x: 182, endPoint y: 111, distance: 12.6
click at [172, 107] on select "[GEOGRAPHIC_DATA] COMPLEXO RESIDENCIAL [GEOGRAPHIC_DATA] 300 - [PERSON_NAME][GE…" at bounding box center [171, 114] width 116 height 15
select select "a999329b-d322-46c5-b2df-9163b092fb9b"
click at [113, 107] on select "[GEOGRAPHIC_DATA] COMPLEXO RESIDENCIAL [GEOGRAPHIC_DATA] 300 - [PERSON_NAME][GE…" at bounding box center [171, 114] width 116 height 15
drag, startPoint x: 251, startPoint y: 113, endPoint x: 330, endPoint y: 68, distance: 90.8
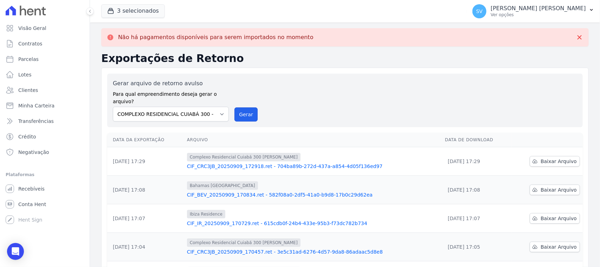
click at [249, 113] on button "Gerar" at bounding box center [246, 114] width 23 height 14
click at [187, 107] on select "[GEOGRAPHIC_DATA] COMPLEXO RESIDENCIAL [GEOGRAPHIC_DATA] 300 - [PERSON_NAME][GE…" at bounding box center [171, 114] width 116 height 15
click at [113, 107] on select "[GEOGRAPHIC_DATA] COMPLEXO RESIDENCIAL [GEOGRAPHIC_DATA] 300 - [PERSON_NAME][GE…" at bounding box center [171, 114] width 116 height 15
drag, startPoint x: 242, startPoint y: 108, endPoint x: 324, endPoint y: 63, distance: 93.1
click at [242, 108] on button "Gerar" at bounding box center [246, 114] width 23 height 14
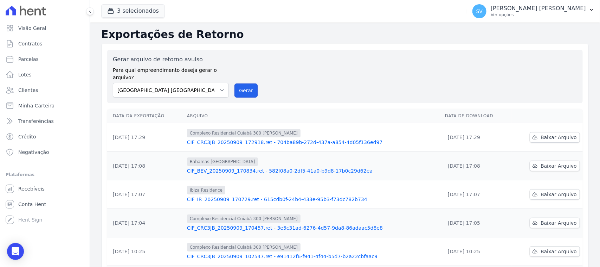
click at [242, 83] on button "Gerar" at bounding box center [246, 90] width 23 height 14
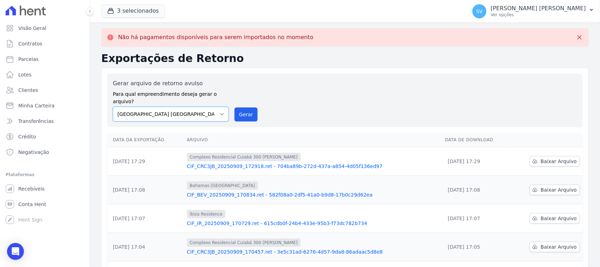
drag, startPoint x: 198, startPoint y: 109, endPoint x: 198, endPoint y: 114, distance: 4.2
click at [198, 109] on select "[GEOGRAPHIC_DATA] COMPLEXO RESIDENCIAL [GEOGRAPHIC_DATA] 300 - [PERSON_NAME][GE…" at bounding box center [171, 114] width 116 height 15
select select "a999329b-d322-46c5-b2df-9163b092fb9b"
click at [113, 107] on select "[GEOGRAPHIC_DATA] COMPLEXO RESIDENCIAL [GEOGRAPHIC_DATA] 300 - [PERSON_NAME][GE…" at bounding box center [171, 114] width 116 height 15
click at [237, 107] on button "Gerar" at bounding box center [246, 114] width 23 height 14
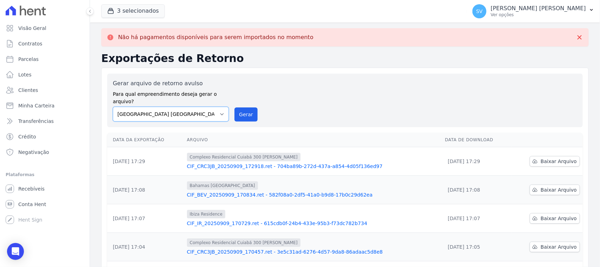
click at [215, 109] on select "[GEOGRAPHIC_DATA] COMPLEXO RESIDENCIAL [GEOGRAPHIC_DATA] 300 - [PERSON_NAME][GE…" at bounding box center [171, 114] width 116 height 15
select select "73a372cd-5640-41c8-aaea-11bd74619c10"
click at [113, 107] on select "[GEOGRAPHIC_DATA] COMPLEXO RESIDENCIAL [GEOGRAPHIC_DATA] 300 - [PERSON_NAME][GE…" at bounding box center [171, 114] width 116 height 15
drag, startPoint x: 243, startPoint y: 101, endPoint x: 338, endPoint y: 71, distance: 99.5
click at [243, 107] on button "Gerar" at bounding box center [246, 114] width 23 height 14
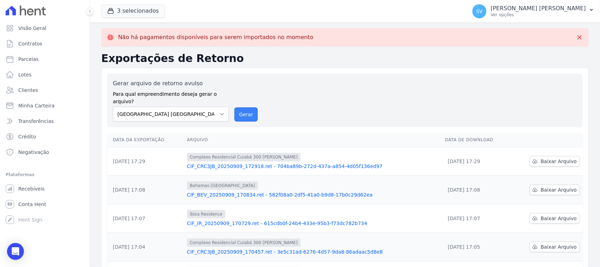
click at [243, 107] on button "Gerar" at bounding box center [246, 114] width 23 height 14
click at [305, 101] on div "Gerar arquivo de retorno avulso Para qual empreendimento deseja gerar o arquivo…" at bounding box center [345, 100] width 464 height 42
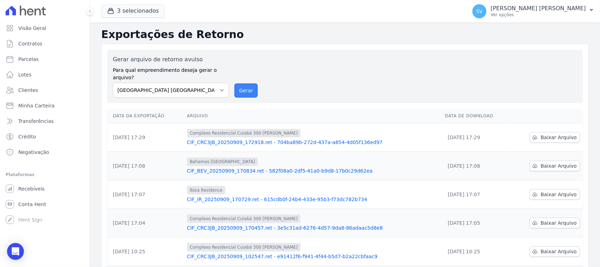
click at [245, 89] on button "Gerar" at bounding box center [246, 90] width 23 height 14
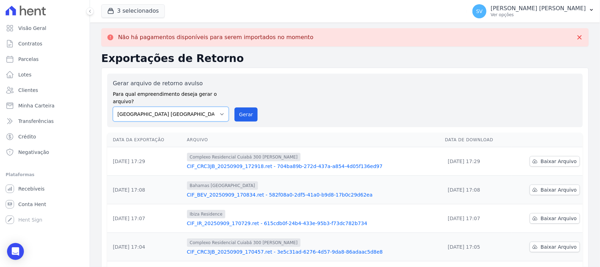
drag, startPoint x: 218, startPoint y: 108, endPoint x: 214, endPoint y: 110, distance: 4.6
click at [217, 109] on select "[GEOGRAPHIC_DATA] COMPLEXO RESIDENCIAL [GEOGRAPHIC_DATA] 300 - [PERSON_NAME][GE…" at bounding box center [171, 114] width 116 height 15
select select "a999329b-d322-46c5-b2df-9163b092fb9b"
click at [113, 107] on select "[GEOGRAPHIC_DATA] COMPLEXO RESIDENCIAL [GEOGRAPHIC_DATA] 300 - [PERSON_NAME][GE…" at bounding box center [171, 114] width 116 height 15
click at [231, 108] on div "Gerar arquivo de retorno avulso Para qual empreendimento deseja gerar o arquivo…" at bounding box center [345, 100] width 464 height 42
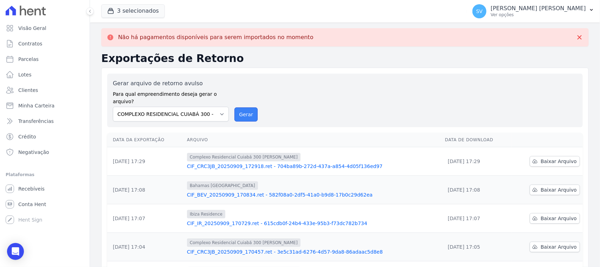
click at [239, 111] on button "Gerar" at bounding box center [246, 114] width 23 height 14
click at [211, 107] on select "[GEOGRAPHIC_DATA] COMPLEXO RESIDENCIAL [GEOGRAPHIC_DATA] 300 - [PERSON_NAME][GE…" at bounding box center [171, 114] width 116 height 15
select select "73a372cd-5640-41c8-aaea-11bd74619c10"
click at [113, 107] on select "[GEOGRAPHIC_DATA] COMPLEXO RESIDENCIAL [GEOGRAPHIC_DATA] 300 - [PERSON_NAME][GE…" at bounding box center [171, 114] width 116 height 15
click at [242, 107] on button "Gerar" at bounding box center [246, 114] width 23 height 14
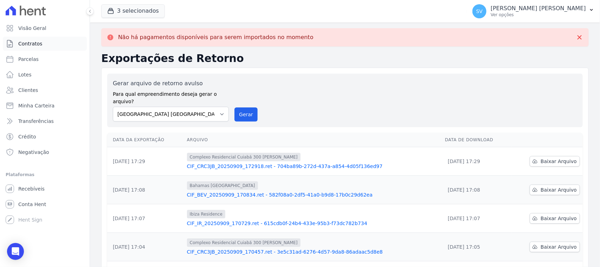
click at [39, 46] on span "Contratos" at bounding box center [30, 43] width 24 height 7
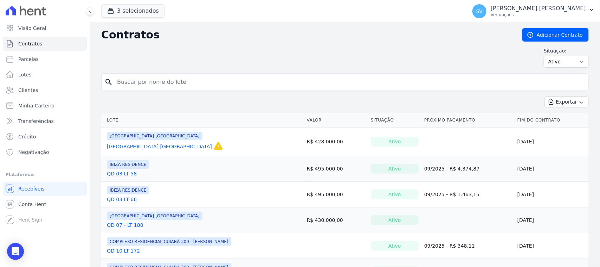
click at [347, 56] on div "Situação: Ativo Todos Pausado Distratado Rascunho Expirado Encerrado" at bounding box center [345, 57] width 488 height 20
click at [54, 71] on link "Lotes" at bounding box center [45, 75] width 84 height 14
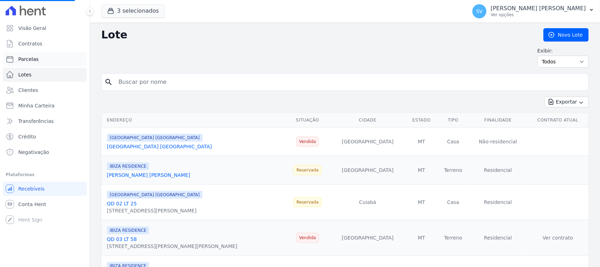
select select
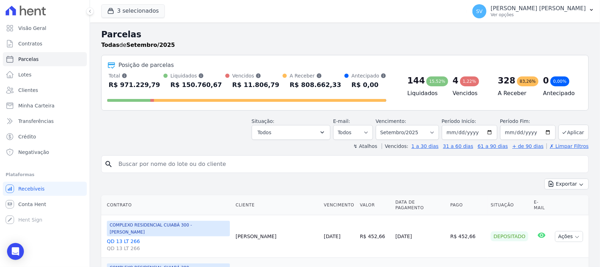
click at [188, 121] on div "Situação: Agendado Em Aberto Pago Processando Cancelado Vencido Transferindo De…" at bounding box center [345, 127] width 488 height 25
click at [513, 9] on p "[PERSON_NAME] [PERSON_NAME]" at bounding box center [538, 8] width 95 height 7
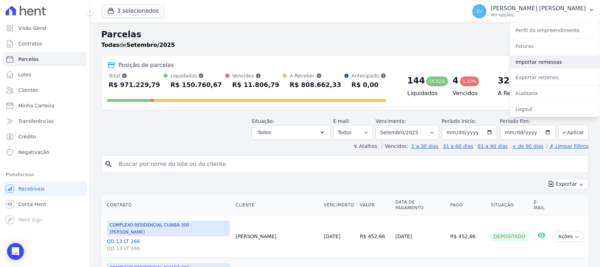
click at [549, 63] on link "Importar remessas" at bounding box center [555, 62] width 90 height 13
click at [521, 62] on link "Importar remessas" at bounding box center [555, 62] width 90 height 13
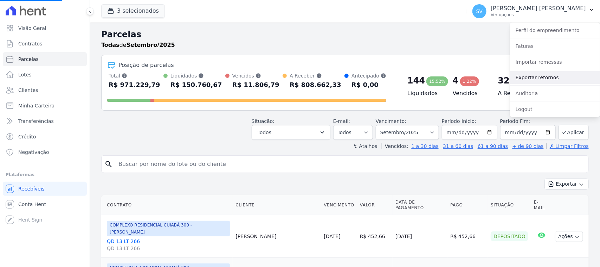
click at [532, 76] on link "Exportar retornos" at bounding box center [555, 77] width 90 height 13
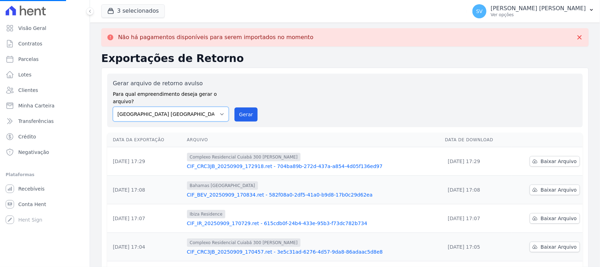
click at [197, 109] on select "[GEOGRAPHIC_DATA] COMPLEXO RESIDENCIAL [GEOGRAPHIC_DATA] 300 - [PERSON_NAME][GE…" at bounding box center [171, 114] width 116 height 15
click at [113, 107] on select "[GEOGRAPHIC_DATA] COMPLEXO RESIDENCIAL [GEOGRAPHIC_DATA] 300 - [PERSON_NAME][GE…" at bounding box center [171, 114] width 116 height 15
click at [245, 107] on button "Gerar" at bounding box center [246, 114] width 23 height 14
click at [208, 108] on select "[GEOGRAPHIC_DATA] COMPLEXO RESIDENCIAL [GEOGRAPHIC_DATA] 300 - [PERSON_NAME][GE…" at bounding box center [171, 114] width 116 height 15
click at [113, 107] on select "[GEOGRAPHIC_DATA] COMPLEXO RESIDENCIAL [GEOGRAPHIC_DATA] 300 - [PERSON_NAME][GE…" at bounding box center [171, 114] width 116 height 15
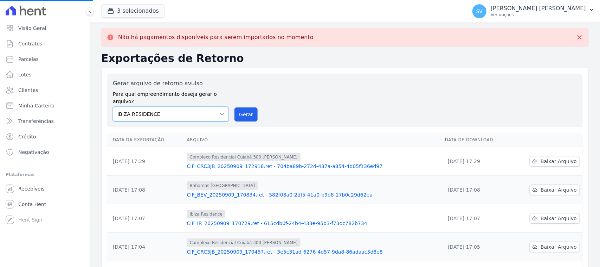
click at [180, 110] on select "[GEOGRAPHIC_DATA] COMPLEXO RESIDENCIAL [GEOGRAPHIC_DATA] 300 - [PERSON_NAME][GE…" at bounding box center [171, 114] width 116 height 15
click at [113, 107] on select "[GEOGRAPHIC_DATA] COMPLEXO RESIDENCIAL [GEOGRAPHIC_DATA] 300 - [PERSON_NAME][GE…" at bounding box center [171, 114] width 116 height 15
click at [184, 107] on select "[GEOGRAPHIC_DATA] COMPLEXO RESIDENCIAL [GEOGRAPHIC_DATA] 300 - [PERSON_NAME][GE…" at bounding box center [171, 114] width 116 height 15
select select "4da9ed21-cc8e-4588-a6ed-caad911ee607"
click at [113, 107] on select "[GEOGRAPHIC_DATA] COMPLEXO RESIDENCIAL [GEOGRAPHIC_DATA] 300 - [PERSON_NAME][GE…" at bounding box center [171, 114] width 116 height 15
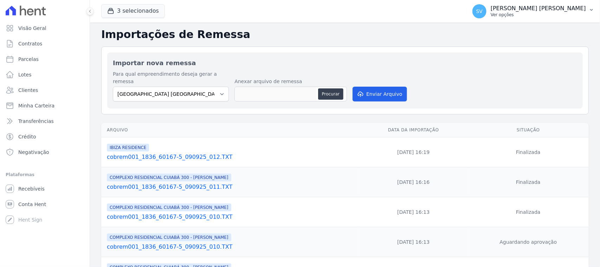
click at [530, 16] on p "Ver opções" at bounding box center [538, 15] width 95 height 6
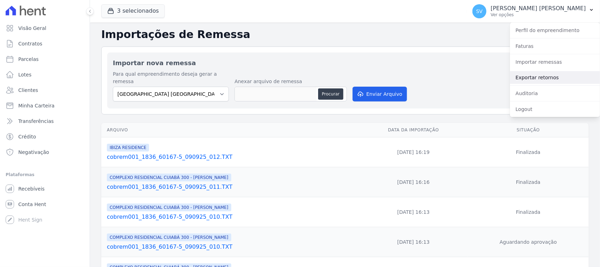
click at [530, 73] on link "Exportar retornos" at bounding box center [555, 77] width 90 height 13
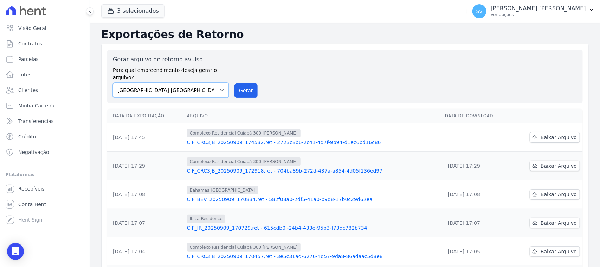
click at [210, 83] on select "[GEOGRAPHIC_DATA] COMPLEXO RESIDENCIAL [GEOGRAPHIC_DATA] 300 - [PERSON_NAME][GE…" at bounding box center [171, 90] width 116 height 15
click at [544, 134] on span "Baixar Arquivo" at bounding box center [559, 137] width 36 height 7
click at [556, 134] on span "Baixar Arquivo" at bounding box center [559, 137] width 36 height 7
click at [536, 132] on link "Baixar Arquivo" at bounding box center [555, 137] width 50 height 11
click at [332, 139] on link "CIF_CRC3JB_20250909_174532.ret - 2723c8b6-2c41-4d7f-9b94-d1ec6bd16c86" at bounding box center [313, 142] width 252 height 7
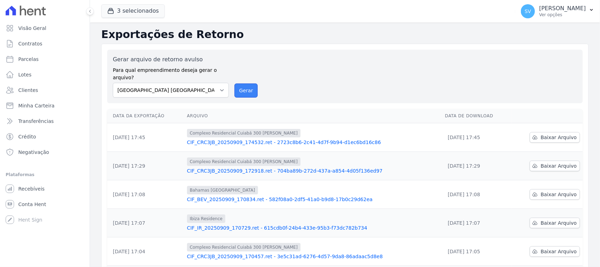
click at [242, 83] on button "Gerar" at bounding box center [246, 90] width 23 height 14
click at [208, 83] on select "[GEOGRAPHIC_DATA] COMPLEXO RESIDENCIAL [GEOGRAPHIC_DATA] 300 - [PERSON_NAME][GE…" at bounding box center [171, 90] width 116 height 15
select select "a999329b-d322-46c5-b2df-9163b092fb9b"
click at [113, 83] on select "[GEOGRAPHIC_DATA] COMPLEXO RESIDENCIAL [GEOGRAPHIC_DATA] 300 - [PERSON_NAME][GE…" at bounding box center [171, 90] width 116 height 15
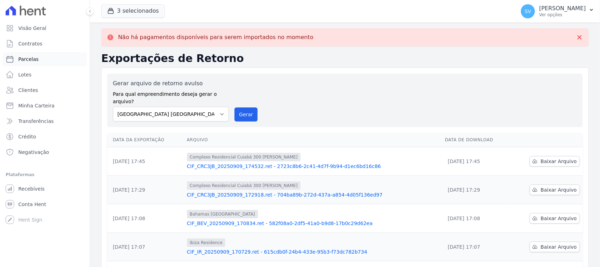
drag, startPoint x: 58, startPoint y: 57, endPoint x: 65, endPoint y: 54, distance: 7.9
click at [58, 57] on link "Parcelas" at bounding box center [45, 59] width 84 height 14
select select
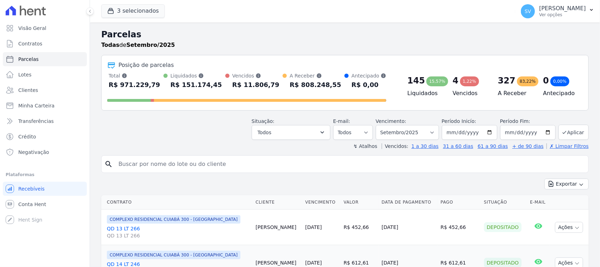
click at [404, 44] on div "Todas de Setembro/2025" at bounding box center [345, 45] width 488 height 8
click at [559, 11] on p "[PERSON_NAME] [PERSON_NAME]" at bounding box center [562, 8] width 47 height 7
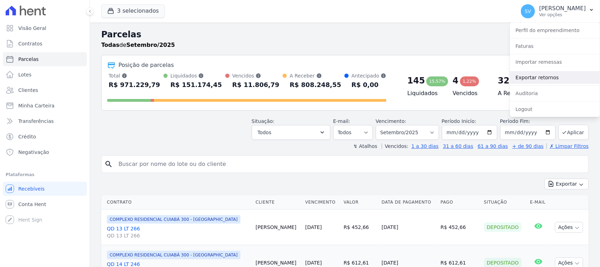
click at [544, 78] on link "Exportar retornos" at bounding box center [555, 77] width 90 height 13
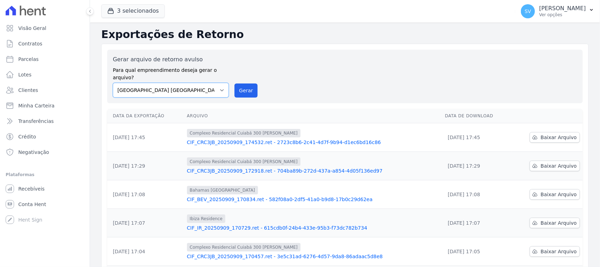
click at [221, 83] on select "[GEOGRAPHIC_DATA] COMPLEXO RESIDENCIAL [GEOGRAPHIC_DATA] 300 - [PERSON_NAME][GE…" at bounding box center [171, 90] width 116 height 15
select select "a999329b-d322-46c5-b2df-9163b092fb9b"
click at [113, 83] on select "[GEOGRAPHIC_DATA] COMPLEXO RESIDENCIAL [GEOGRAPHIC_DATA] 300 - [PERSON_NAME][GE…" at bounding box center [171, 90] width 116 height 15
drag, startPoint x: 246, startPoint y: 77, endPoint x: 342, endPoint y: 69, distance: 96.0
click at [246, 83] on button "Gerar" at bounding box center [246, 90] width 23 height 14
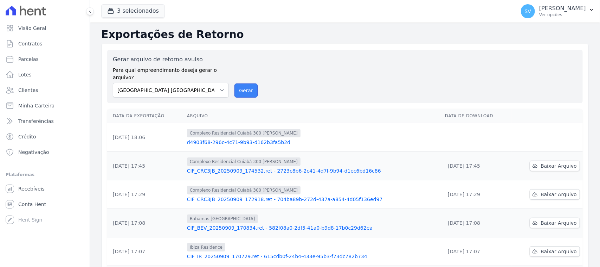
click at [252, 88] on button "Gerar" at bounding box center [246, 90] width 23 height 14
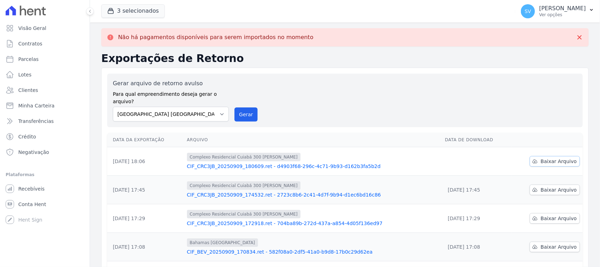
click at [536, 156] on link "Baixar Arquivo" at bounding box center [555, 161] width 50 height 11
click at [567, 79] on div "Gerar arquivo de retorno avulso Para qual empreendimento deseja gerar o arquivo…" at bounding box center [345, 100] width 464 height 42
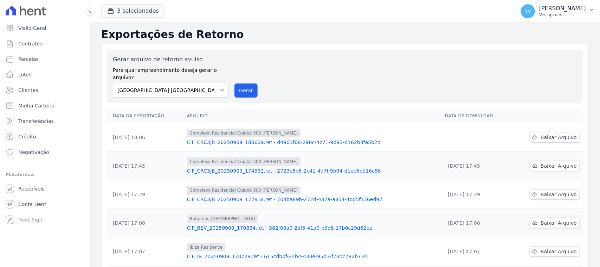
click at [539, 10] on p "[PERSON_NAME] [PERSON_NAME]" at bounding box center [562, 8] width 47 height 7
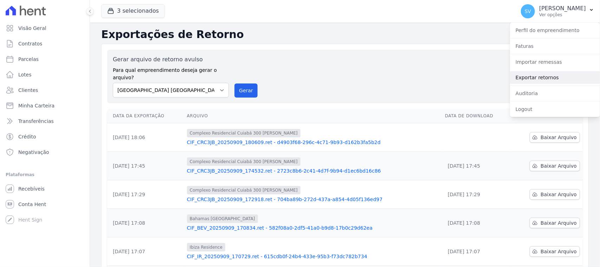
click at [535, 78] on link "Exportar retornos" at bounding box center [555, 77] width 90 height 13
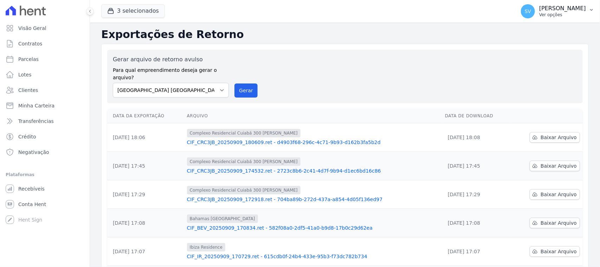
click at [539, 13] on p "Ver opções" at bounding box center [562, 15] width 47 height 6
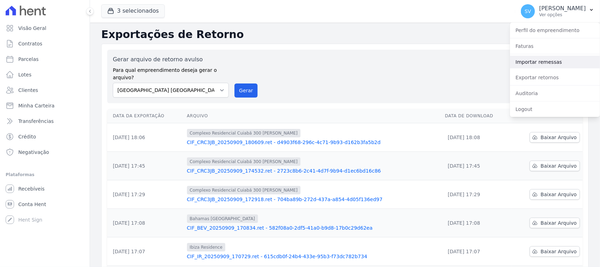
click at [544, 59] on link "Importar remessas" at bounding box center [555, 62] width 90 height 13
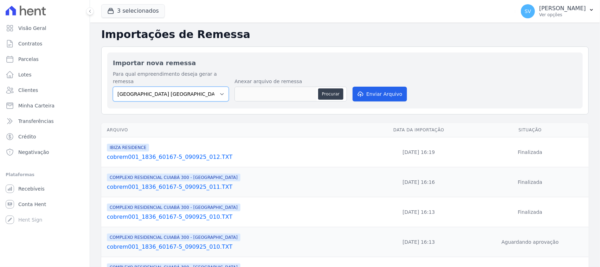
click at [213, 86] on select "[GEOGRAPHIC_DATA] COMPLEXO RESIDENCIAL [GEOGRAPHIC_DATA] 300 - [PERSON_NAME][GE…" at bounding box center [171, 93] width 116 height 15
select select "a999329b-d322-46c5-b2df-9163b092fb9b"
click at [113, 86] on select "[GEOGRAPHIC_DATA] COMPLEXO RESIDENCIAL [GEOGRAPHIC_DATA] 300 - [PERSON_NAME][GE…" at bounding box center [171, 93] width 116 height 15
click at [333, 88] on button "Procurar" at bounding box center [330, 93] width 25 height 11
type input "cobrem001_1836_60167-5_090925_013.TXT"
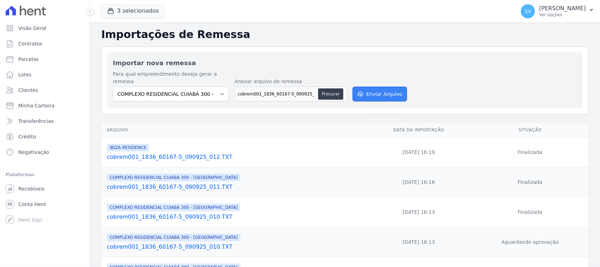
click at [379, 90] on button "Enviar Arquivo" at bounding box center [380, 93] width 54 height 15
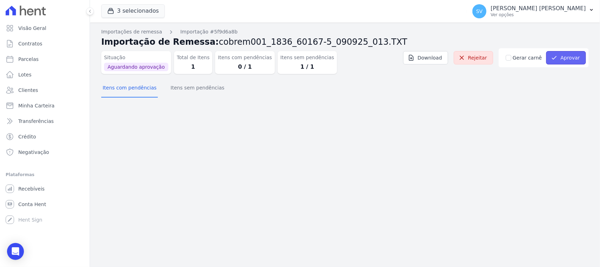
click at [570, 53] on button "Aprovar" at bounding box center [566, 57] width 40 height 13
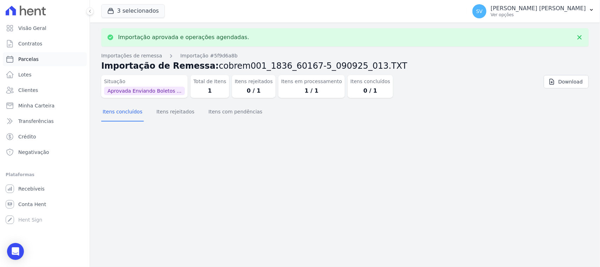
click at [49, 62] on link "Parcelas" at bounding box center [45, 59] width 84 height 14
select select
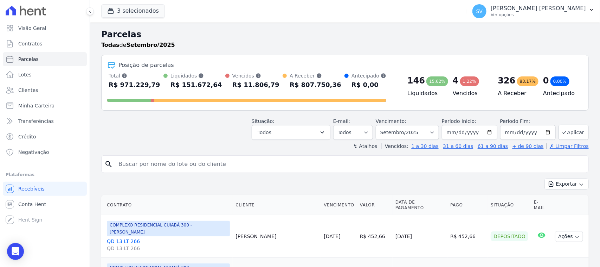
click at [216, 161] on input "search" at bounding box center [350, 164] width 472 height 14
paste input "Eduardo Henrique de Oliveira Rocha"
type input "Eduardo Henrique de Oliveira Rocha,"
select select
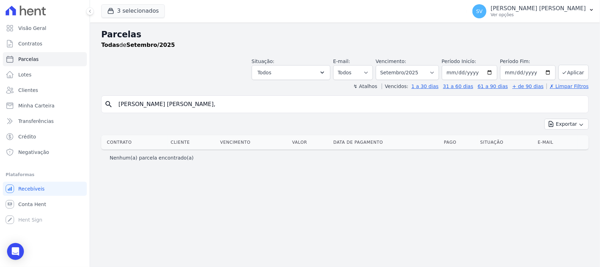
click at [225, 103] on input "Eduardo Henrique de Oliveira Rocha," at bounding box center [350, 104] width 472 height 14
type input "Eduardo Henrique de Oliveira Rocha"
select select
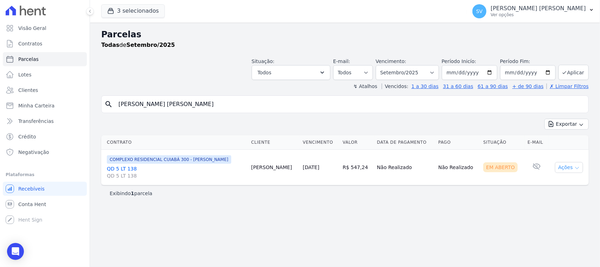
click at [568, 168] on button "Ações" at bounding box center [569, 167] width 28 height 11
click at [552, 185] on link "Ver boleto" at bounding box center [567, 183] width 68 height 13
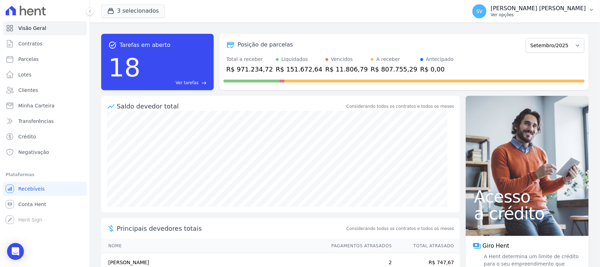
click at [501, 7] on div "[PERSON_NAME] [PERSON_NAME] Ver opções" at bounding box center [530, 11] width 114 height 14
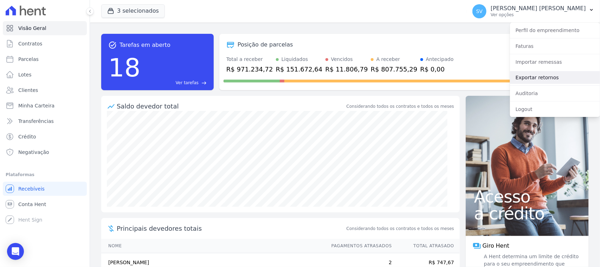
click at [540, 80] on link "Exportar retornos" at bounding box center [555, 77] width 90 height 13
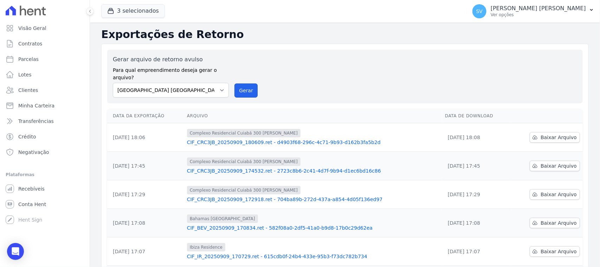
drag, startPoint x: 248, startPoint y: 81, endPoint x: 335, endPoint y: 71, distance: 87.4
click at [248, 83] on button "Gerar" at bounding box center [246, 90] width 23 height 14
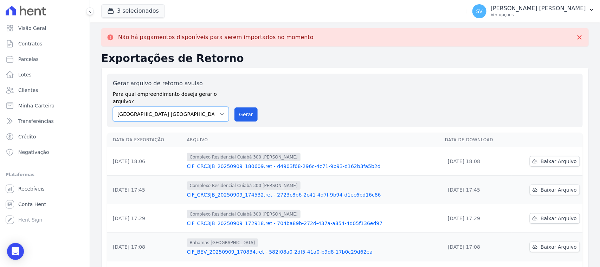
click at [220, 107] on select "[GEOGRAPHIC_DATA] COMPLEXO RESIDENCIAL [GEOGRAPHIC_DATA] 300 - [PERSON_NAME][GE…" at bounding box center [171, 114] width 116 height 15
select select "a999329b-d322-46c5-b2df-9163b092fb9b"
click at [113, 107] on select "[GEOGRAPHIC_DATA] COMPLEXO RESIDENCIAL [GEOGRAPHIC_DATA] 300 - [PERSON_NAME][GE…" at bounding box center [171, 114] width 116 height 15
click at [236, 109] on button "Gerar" at bounding box center [246, 114] width 23 height 14
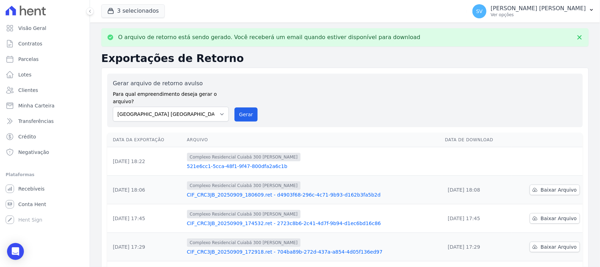
drag, startPoint x: 380, startPoint y: 149, endPoint x: 360, endPoint y: 134, distance: 24.5
click at [380, 153] on div "Complexo Residencial Cuiabá 300 [PERSON_NAME]" at bounding box center [313, 157] width 252 height 8
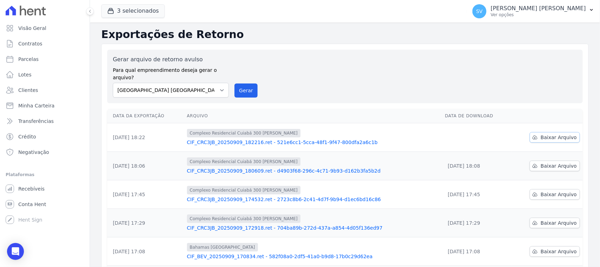
click at [548, 134] on span "Baixar Arquivo" at bounding box center [559, 137] width 36 height 7
click at [245, 83] on button "Gerar" at bounding box center [246, 90] width 23 height 14
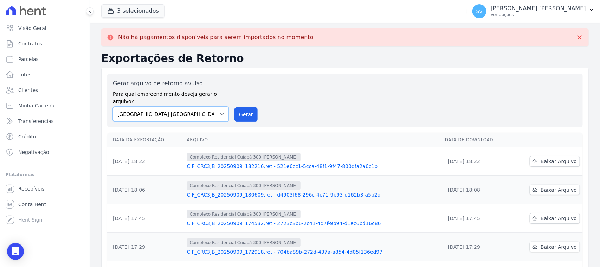
drag, startPoint x: 199, startPoint y: 103, endPoint x: 201, endPoint y: 112, distance: 9.4
click at [199, 107] on select "[GEOGRAPHIC_DATA] COMPLEXO RESIDENCIAL [GEOGRAPHIC_DATA] 300 - [PERSON_NAME][GE…" at bounding box center [171, 114] width 116 height 15
select select "a999329b-d322-46c5-b2df-9163b092fb9b"
click at [113, 107] on select "[GEOGRAPHIC_DATA] COMPLEXO RESIDENCIAL [GEOGRAPHIC_DATA] 300 - [PERSON_NAME][GE…" at bounding box center [171, 114] width 116 height 15
click at [243, 109] on button "Gerar" at bounding box center [246, 114] width 23 height 14
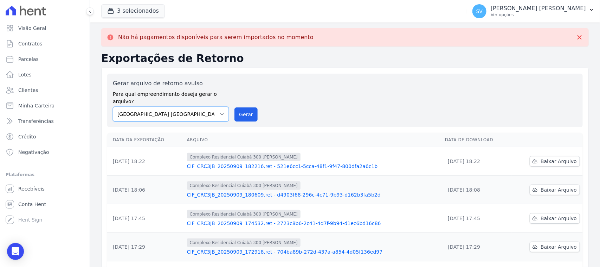
click at [160, 108] on select "[GEOGRAPHIC_DATA] COMPLEXO RESIDENCIAL [GEOGRAPHIC_DATA] 300 - [PERSON_NAME][GE…" at bounding box center [171, 114] width 116 height 15
select select "73a372cd-5640-41c8-aaea-11bd74619c10"
click at [113, 107] on select "[GEOGRAPHIC_DATA] COMPLEXO RESIDENCIAL [GEOGRAPHIC_DATA] 300 - [PERSON_NAME][GE…" at bounding box center [171, 114] width 116 height 15
drag, startPoint x: 246, startPoint y: 107, endPoint x: 333, endPoint y: 69, distance: 95.1
click at [246, 108] on button "Gerar" at bounding box center [246, 114] width 23 height 14
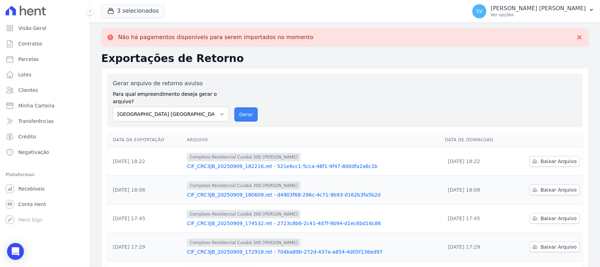
click at [251, 107] on button "Gerar" at bounding box center [246, 114] width 23 height 14
